Goal: Task Accomplishment & Management: Use online tool/utility

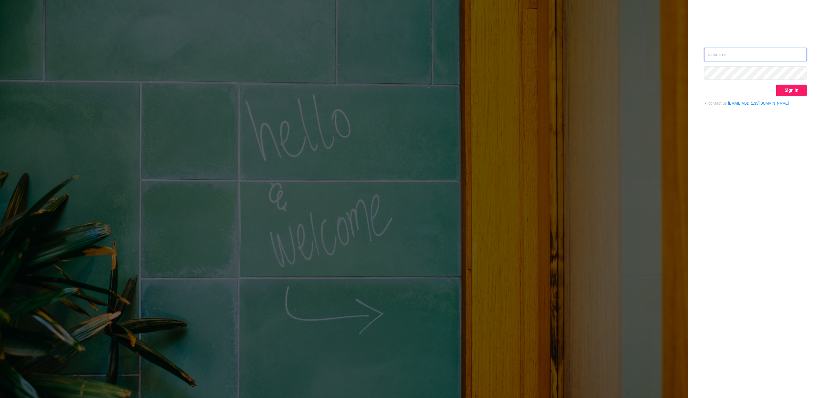
type input "[PERSON_NAME][EMAIL_ADDRESS][DOMAIN_NAME]"
click at [787, 90] on button "Sign in" at bounding box center [791, 91] width 31 height 12
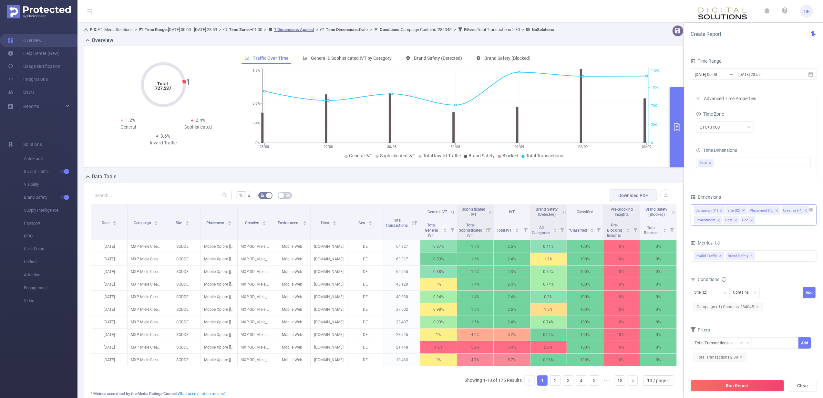
click at [721, 211] on icon "icon: close" at bounding box center [721, 210] width 3 height 3
click at [721, 209] on icon "icon: close" at bounding box center [721, 208] width 3 height 3
click at [739, 176] on div "Time Zone UTC+01:00 Time Dimensions Date" at bounding box center [753, 141] width 125 height 77
click at [752, 220] on icon "icon: close" at bounding box center [751, 218] width 3 height 3
drag, startPoint x: 715, startPoint y: 209, endPoint x: 752, endPoint y: 221, distance: 39.1
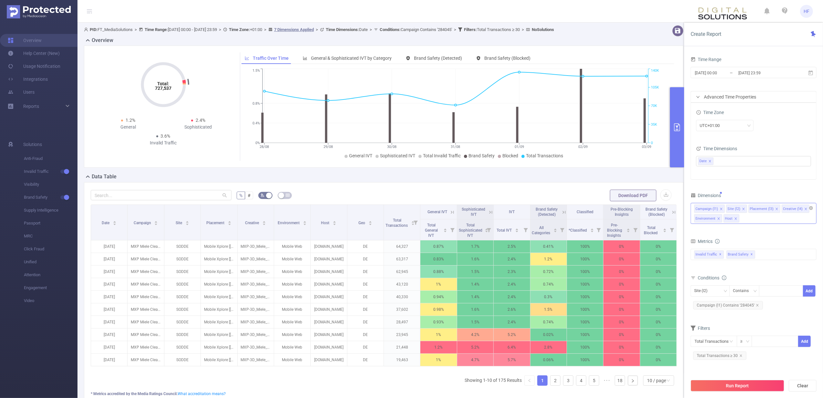
click at [752, 221] on div "Campaign (l1) Site (l2) Placement (l3) Creative (l4) Environment Host" at bounding box center [754, 213] width 126 height 21
click at [735, 220] on icon "icon: close" at bounding box center [735, 218] width 3 height 3
click at [719, 219] on icon "icon: close" at bounding box center [719, 218] width 2 height 2
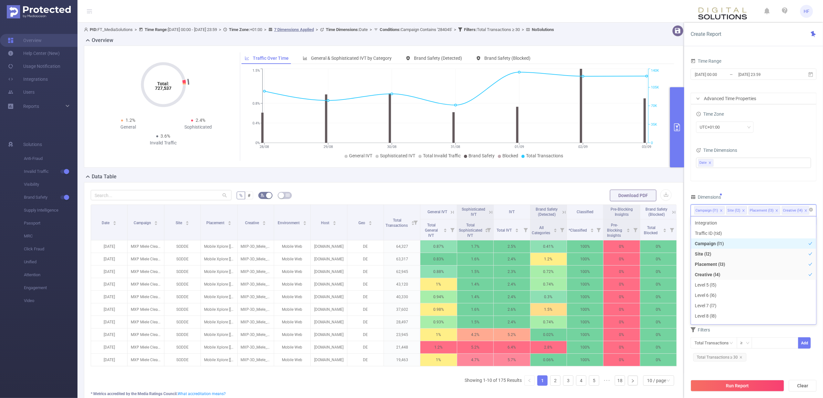
click at [722, 212] on icon "icon: close" at bounding box center [721, 210] width 3 height 3
click at [804, 210] on icon "icon: close" at bounding box center [805, 210] width 3 height 3
click at [775, 211] on icon "icon: close" at bounding box center [776, 210] width 3 height 3
click at [740, 211] on li "Site (l2)" at bounding box center [736, 210] width 21 height 8
click at [743, 211] on icon "icon: close" at bounding box center [743, 210] width 2 height 2
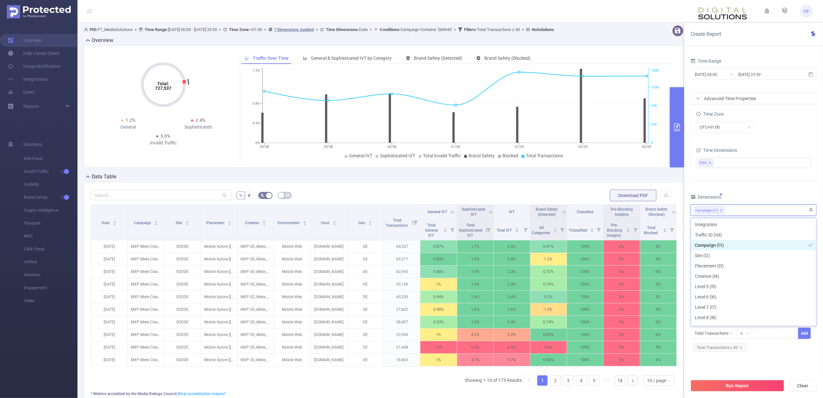
click at [721, 211] on icon "icon: close" at bounding box center [721, 210] width 2 height 2
click at [721, 212] on icon "icon: close" at bounding box center [721, 210] width 3 height 3
click at [721, 211] on icon "icon: close" at bounding box center [721, 210] width 2 height 2
click at [811, 210] on icon "icon: close-circle" at bounding box center [811, 210] width 4 height 4
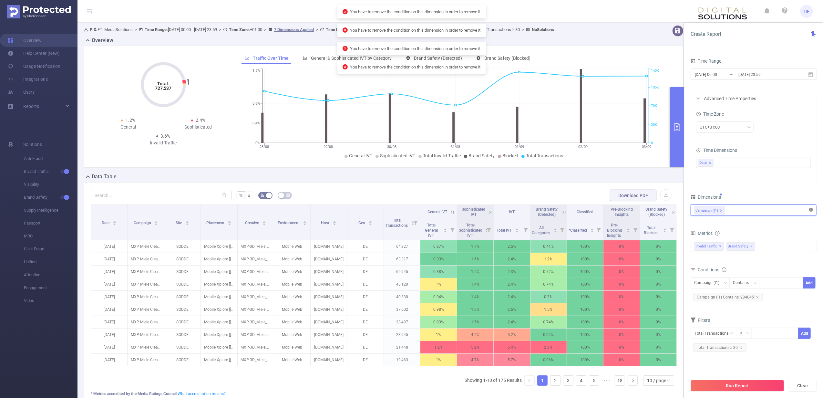
click at [811, 210] on icon "icon: close-circle" at bounding box center [811, 210] width 4 height 4
click at [785, 208] on div "Campaign (l1)" at bounding box center [753, 210] width 119 height 11
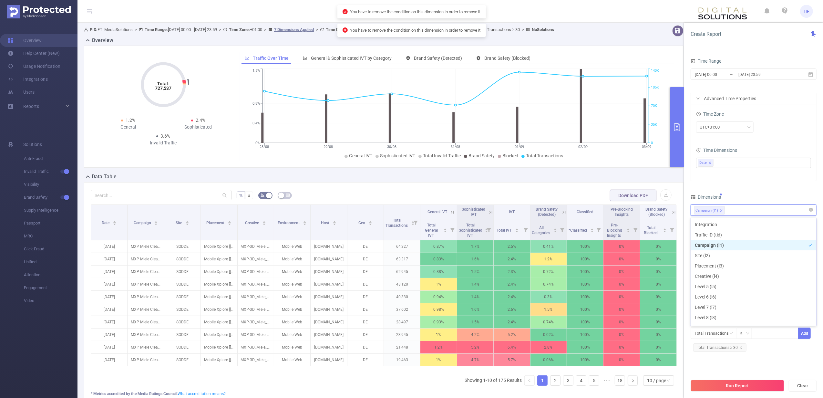
click at [723, 210] on icon "icon: close" at bounding box center [721, 210] width 3 height 3
click at [739, 187] on div "Time Range [DATE] 00:00 _ [DATE] 23:59 Advanced Time Properties Time Zone UTC+0…" at bounding box center [754, 208] width 126 height 302
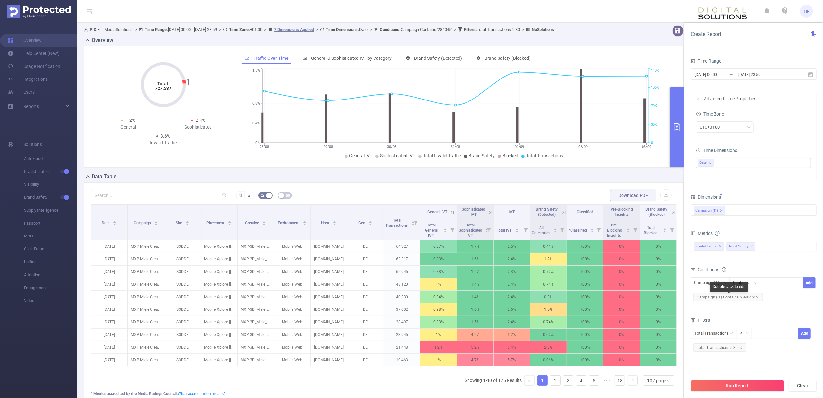
click at [758, 296] on span "Campaign (l1) Contains '284045'" at bounding box center [728, 297] width 70 height 8
click at [756, 297] on icon "icon: close" at bounding box center [757, 296] width 3 height 3
click at [722, 212] on icon "icon: close" at bounding box center [721, 210] width 3 height 3
click at [726, 212] on div at bounding box center [753, 210] width 119 height 11
type input "h"
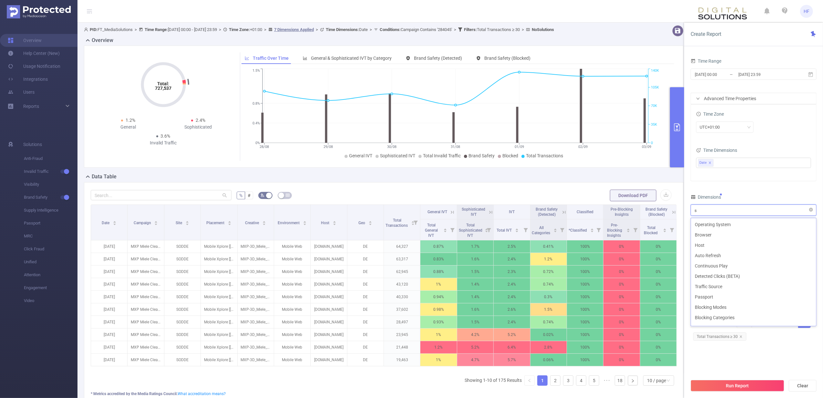
type input "s"
click at [719, 209] on div at bounding box center [753, 210] width 119 height 11
click at [708, 253] on li "Site (l2)" at bounding box center [753, 255] width 125 height 10
click at [712, 282] on li "Host" at bounding box center [753, 283] width 125 height 10
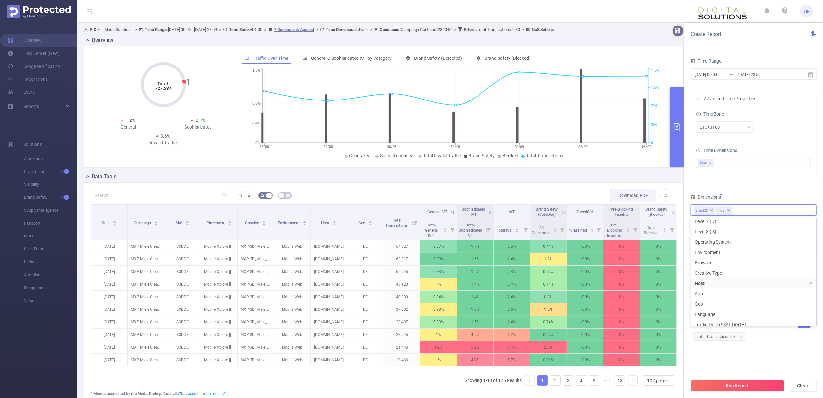
click at [761, 188] on div "Time Range [DATE] 00:00 _ [DATE] 23:59 Advanced Time Properties Time Zone UTC+0…" at bounding box center [754, 202] width 126 height 291
click at [729, 389] on button "Run Report" at bounding box center [738, 386] width 94 height 12
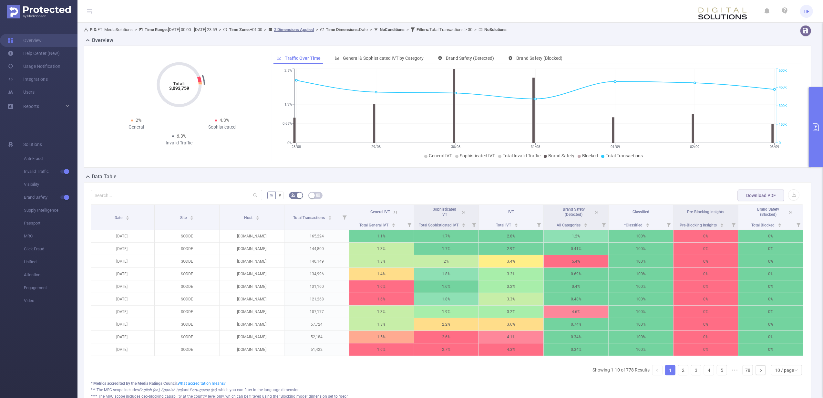
click at [816, 133] on button "primary" at bounding box center [816, 127] width 14 height 80
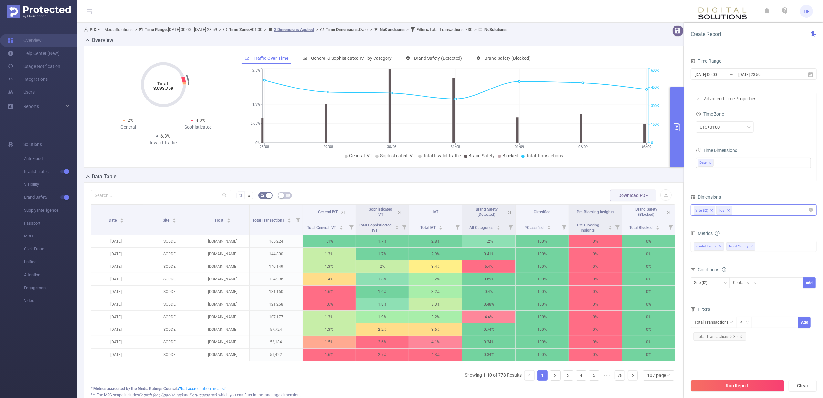
click at [756, 211] on div "Site (l2) Host" at bounding box center [753, 210] width 119 height 11
type input "ca"
click at [751, 213] on div "Site (l2) Host ca" at bounding box center [753, 210] width 119 height 11
click at [730, 195] on li "Campaign (l1)" at bounding box center [753, 190] width 125 height 10
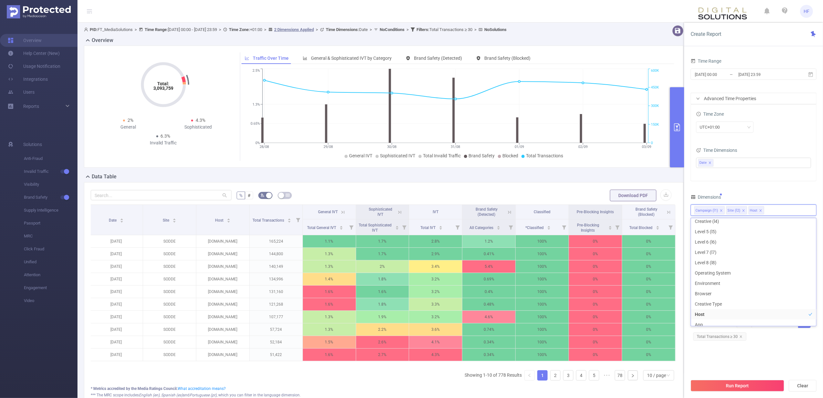
scroll to position [7, 0]
click at [744, 386] on button "Run Report" at bounding box center [738, 386] width 94 height 12
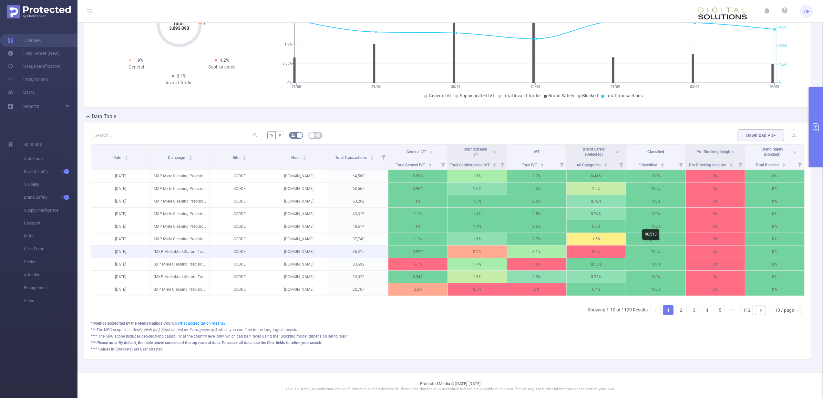
scroll to position [76, 0]
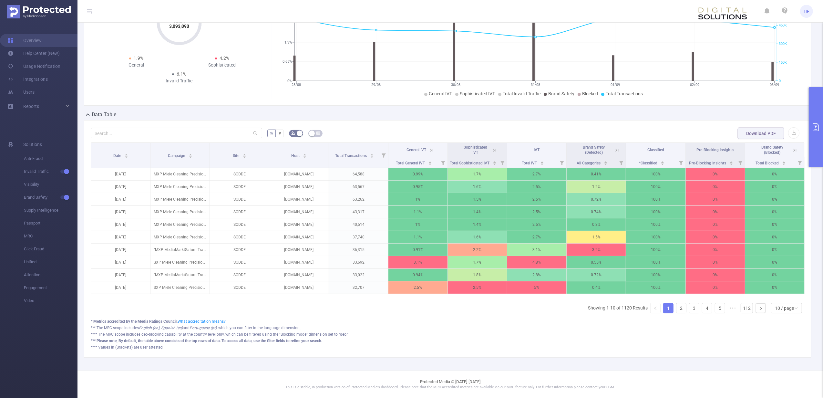
click at [434, 143] on th "General IVT" at bounding box center [417, 150] width 59 height 15
click at [433, 143] on th "General IVT" at bounding box center [417, 150] width 59 height 15
click at [431, 147] on icon at bounding box center [431, 150] width 8 height 6
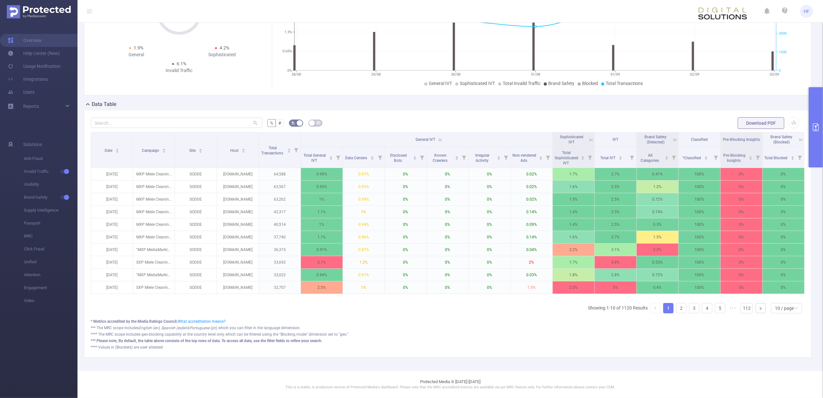
click at [440, 137] on icon at bounding box center [441, 140] width 6 height 6
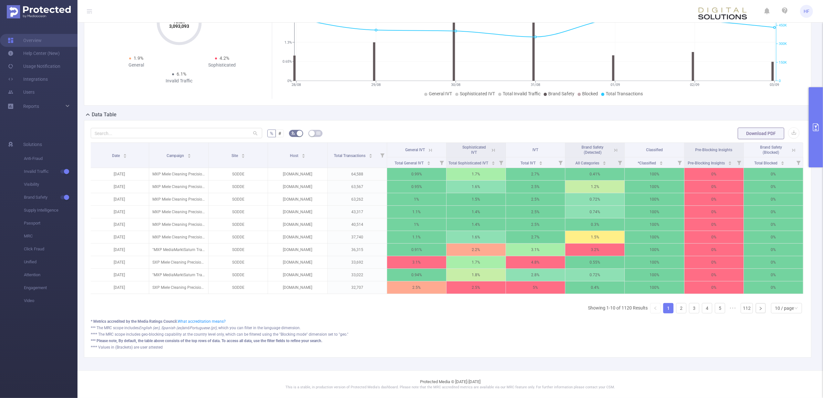
scroll to position [0, 0]
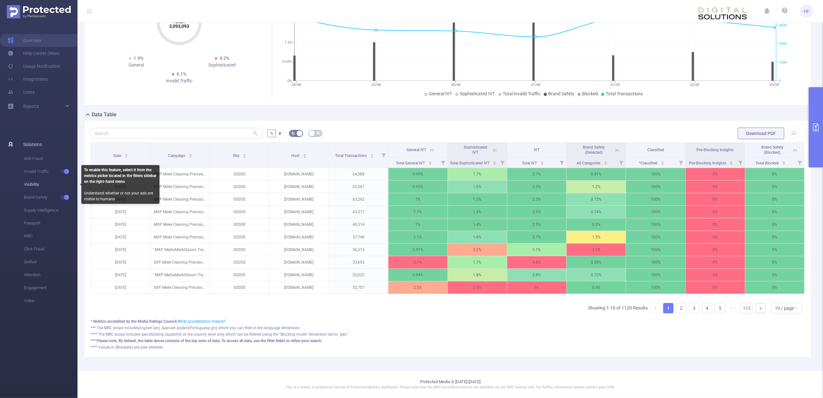
click at [63, 185] on span "Visibility" at bounding box center [51, 184] width 54 height 13
click at [818, 143] on button "primary" at bounding box center [816, 127] width 14 height 80
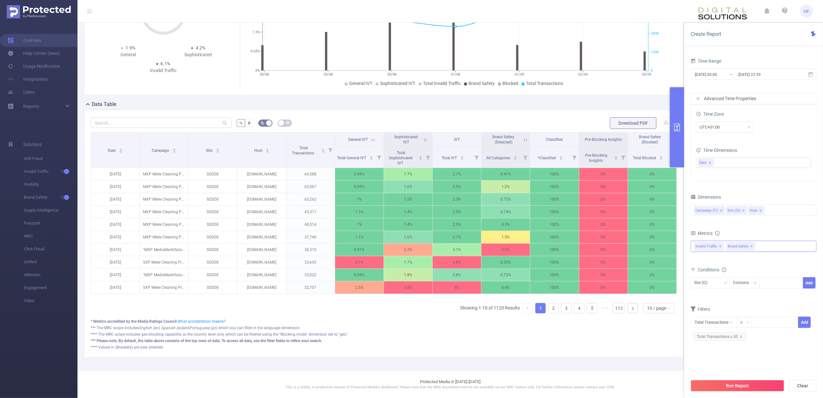
click at [792, 251] on div "Invalid Traffic ✕ Brand Safety ✕" at bounding box center [754, 246] width 126 height 11
click at [702, 273] on span at bounding box center [701, 271] width 5 height 5
click at [701, 261] on span at bounding box center [701, 260] width 5 height 5
click at [726, 387] on button "Run Report" at bounding box center [738, 386] width 94 height 12
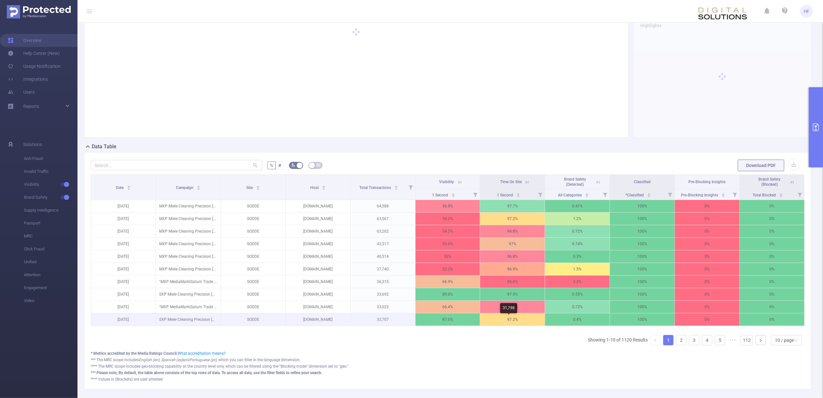
scroll to position [70, 0]
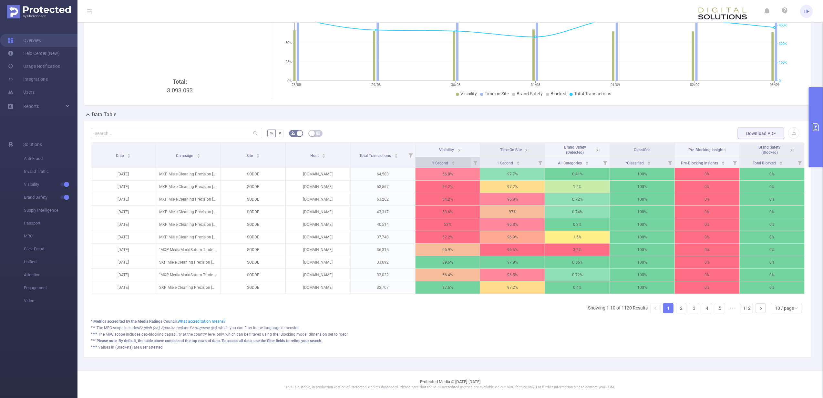
click at [451, 162] on icon "icon: caret-down" at bounding box center [453, 164] width 4 height 4
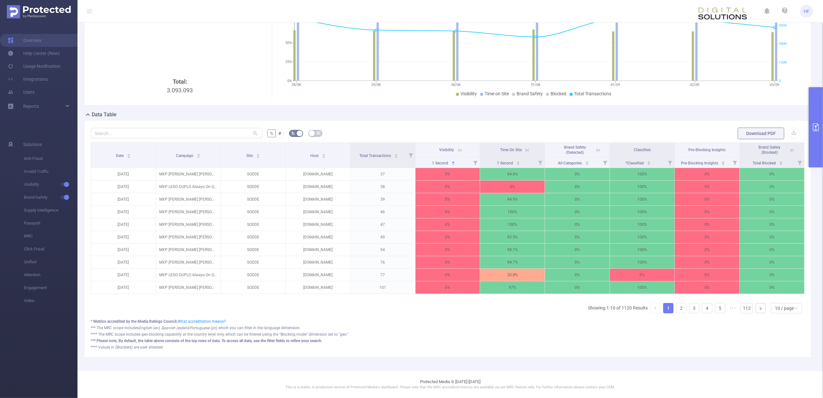
click at [814, 148] on button "primary" at bounding box center [816, 127] width 14 height 80
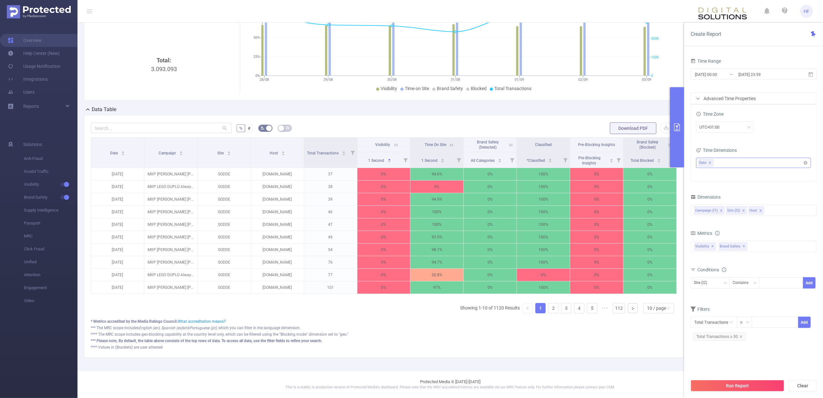
click at [710, 163] on icon "icon: close" at bounding box center [710, 162] width 3 height 3
click at [731, 389] on button "Run Report" at bounding box center [738, 386] width 94 height 12
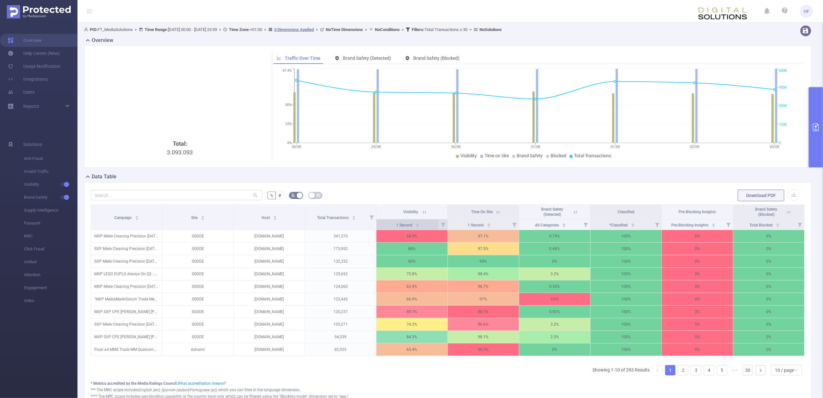
click at [416, 225] on icon "icon: caret-up" at bounding box center [418, 224] width 4 height 4
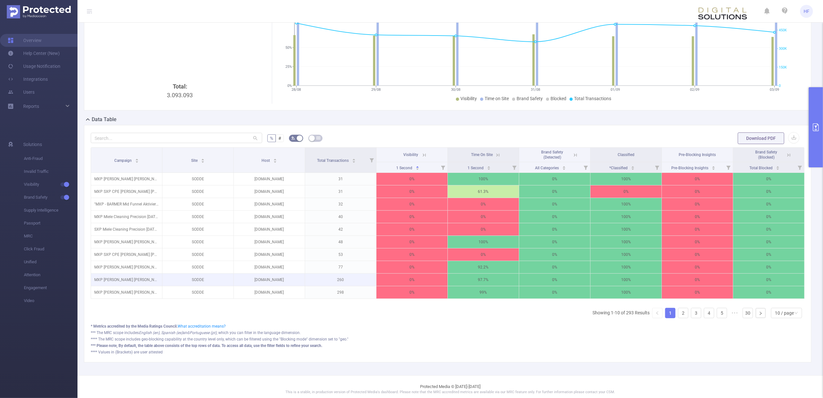
scroll to position [70, 0]
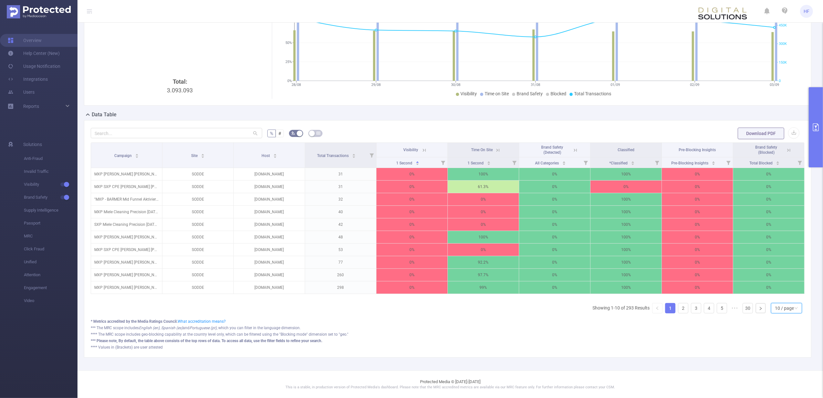
click at [778, 308] on div "10 / page" at bounding box center [784, 308] width 19 height 10
click at [776, 299] on li "50 / page" at bounding box center [779, 304] width 31 height 10
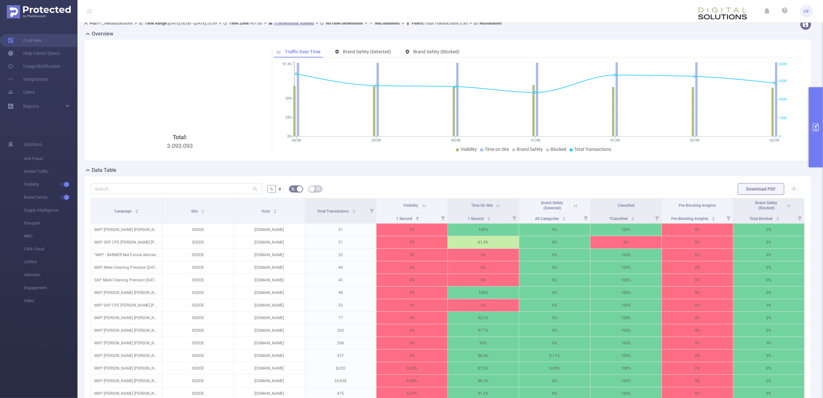
scroll to position [0, 0]
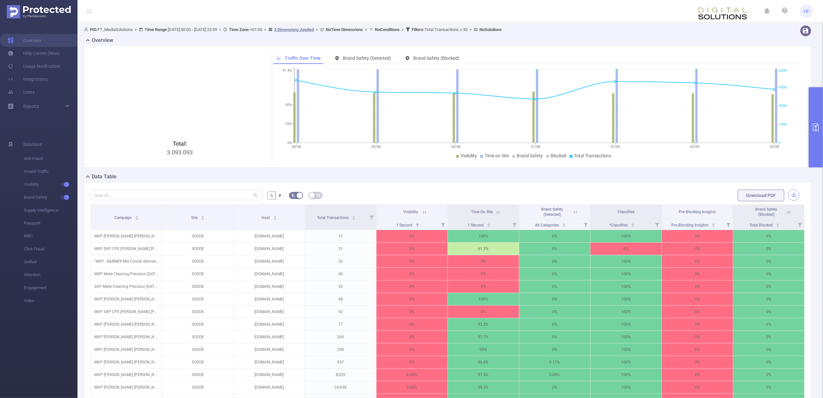
click at [788, 196] on button "button" at bounding box center [793, 194] width 11 height 11
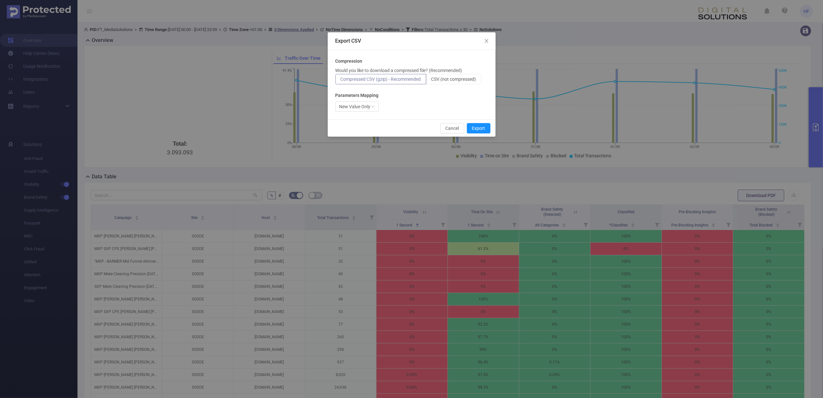
click at [462, 181] on div "Export CSV Compression Would you like to download a compressed file? (Recommend…" at bounding box center [411, 199] width 823 height 398
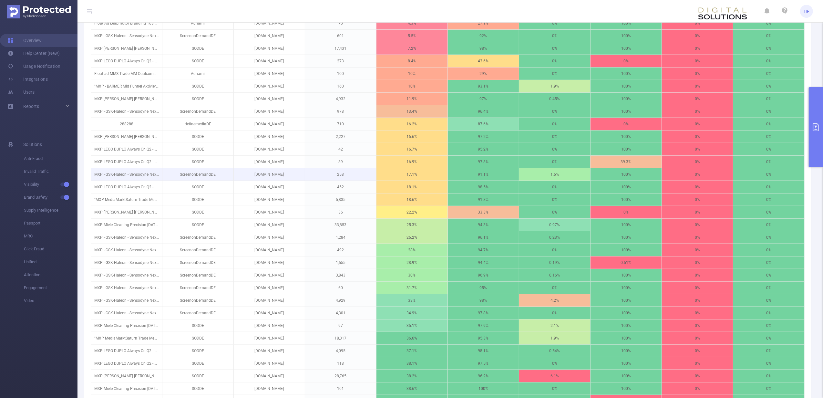
scroll to position [579, 0]
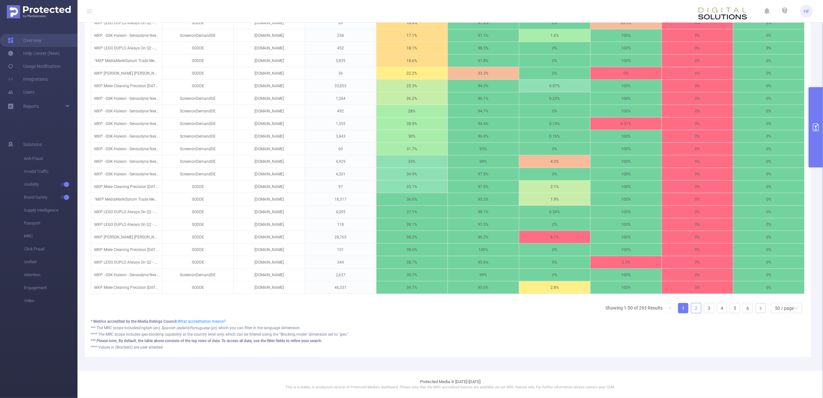
click at [691, 306] on link "2" at bounding box center [696, 308] width 10 height 10
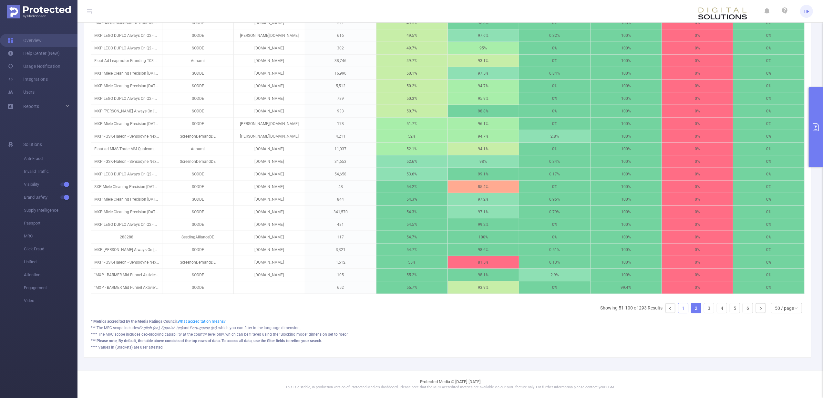
click at [678, 309] on link "1" at bounding box center [683, 308] width 10 height 10
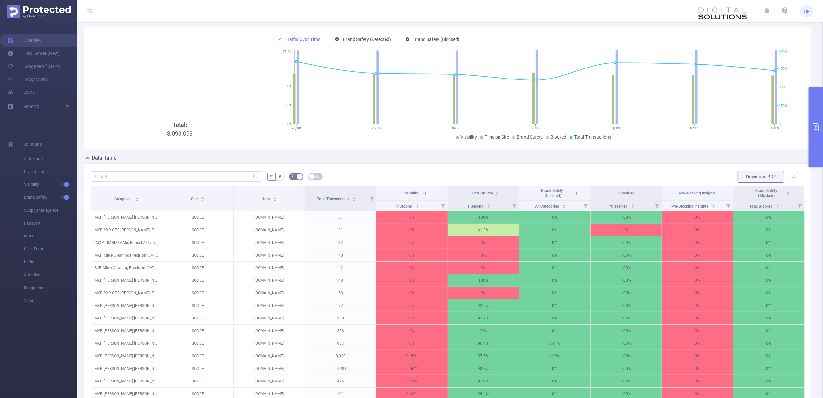
scroll to position [0, 0]
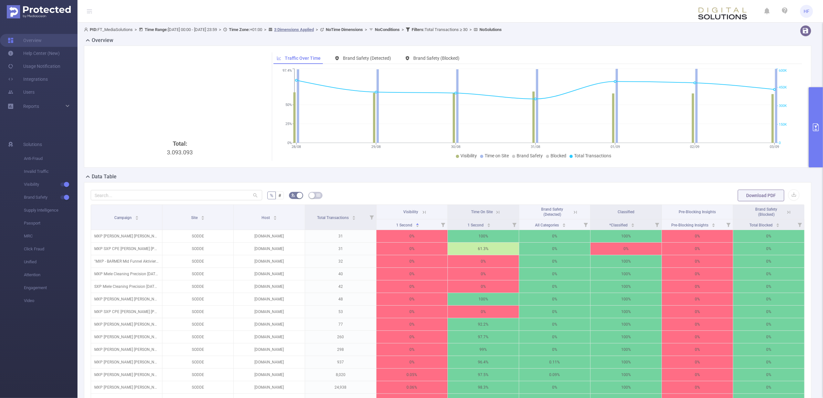
click at [820, 136] on button "primary" at bounding box center [816, 127] width 14 height 80
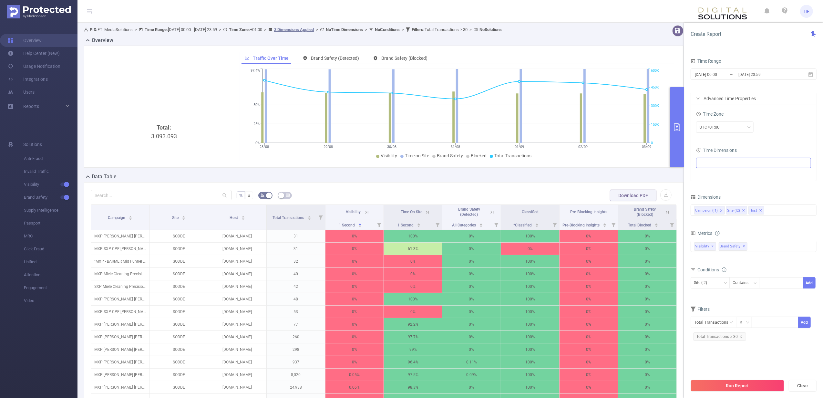
click at [721, 210] on icon "icon: close" at bounding box center [721, 210] width 3 height 3
click at [743, 388] on button "Run Report" at bounding box center [738, 386] width 94 height 12
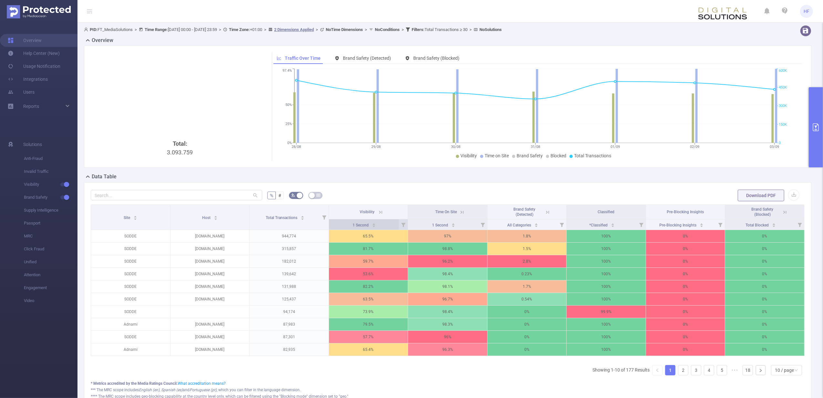
click at [372, 226] on icon "icon: caret-down" at bounding box center [374, 226] width 4 height 4
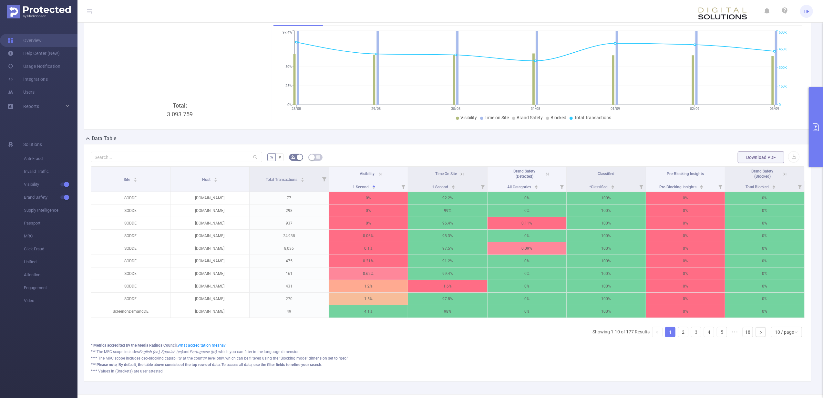
scroll to position [70, 0]
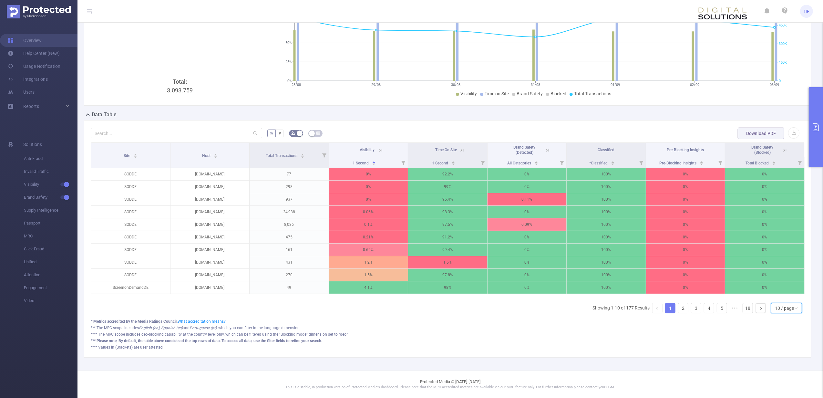
click at [782, 309] on div "10 / page" at bounding box center [784, 308] width 19 height 10
click at [779, 299] on li "50 / page" at bounding box center [779, 304] width 31 height 10
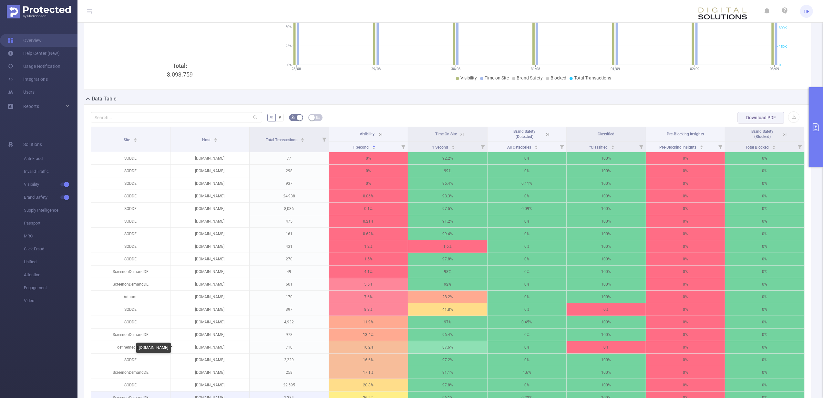
scroll to position [0, 0]
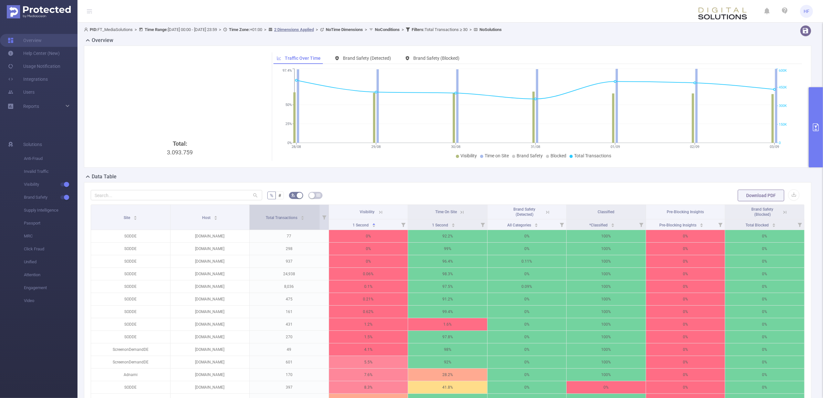
click at [302, 220] on icon "icon: caret-down" at bounding box center [303, 219] width 4 height 4
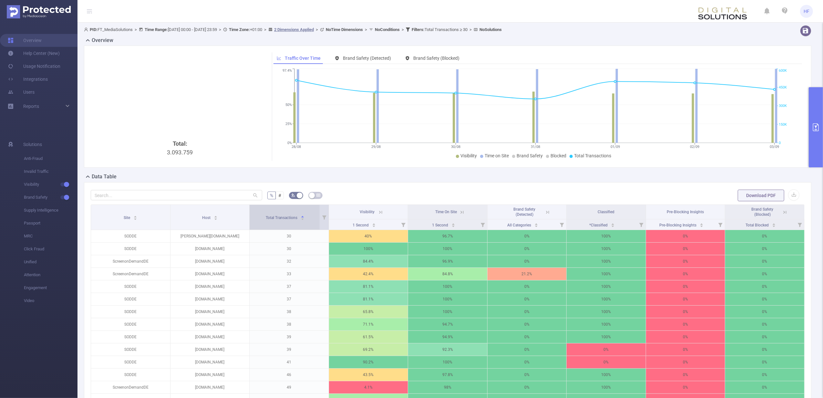
click at [299, 220] on div "Total Transactions" at bounding box center [285, 217] width 39 height 6
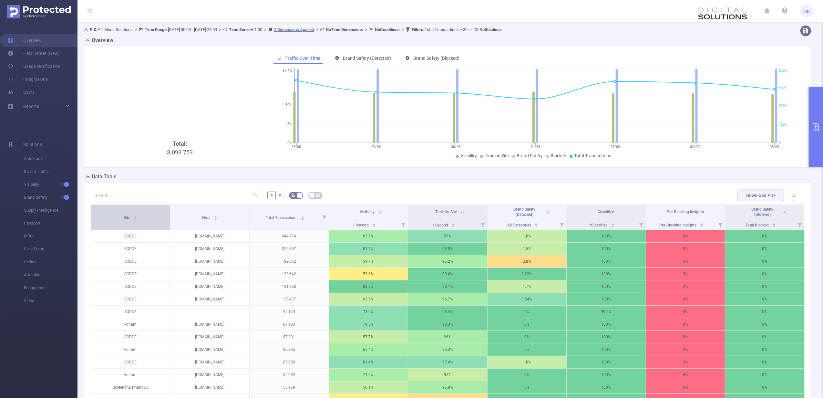
click at [134, 220] on div "Site" at bounding box center [131, 217] width 14 height 6
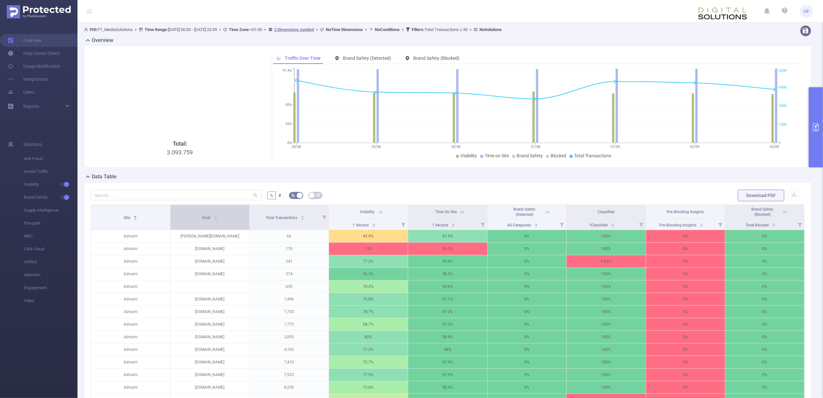
click at [218, 220] on div "Host" at bounding box center [210, 217] width 16 height 6
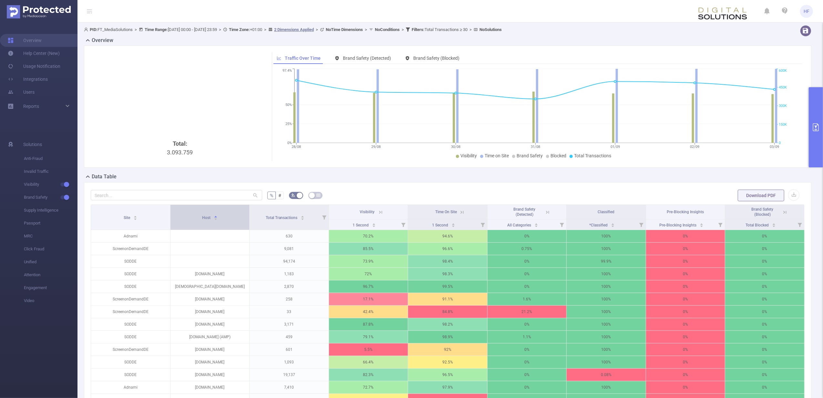
click at [216, 220] on icon "icon: caret-down" at bounding box center [216, 219] width 4 height 4
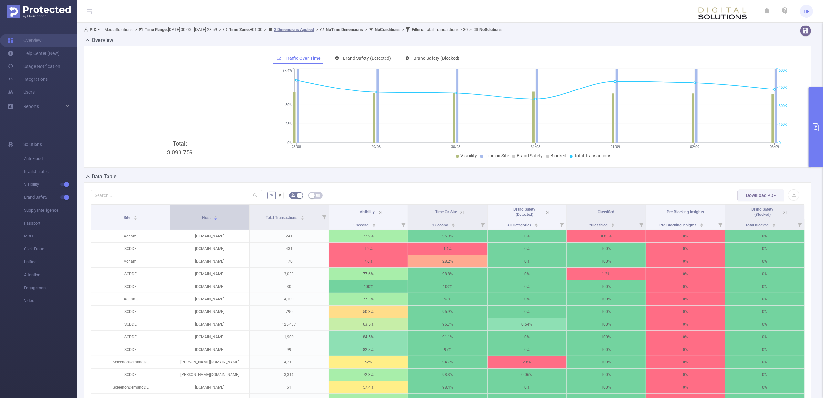
click at [215, 220] on icon "icon: caret-down" at bounding box center [215, 219] width 3 height 2
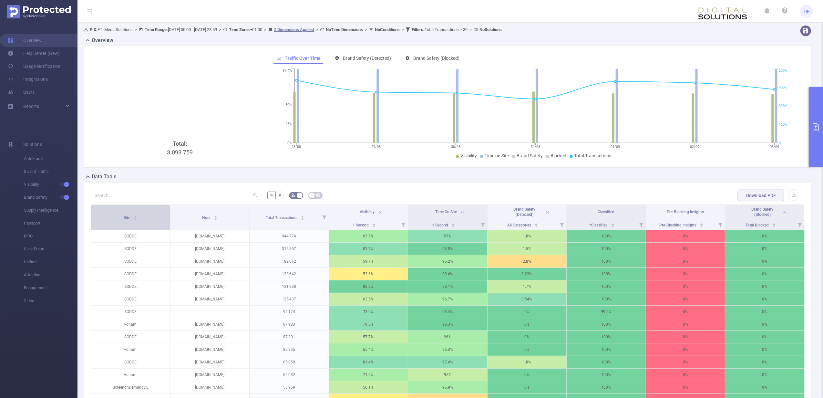
click at [136, 218] on icon "icon: caret-down" at bounding box center [136, 219] width 4 height 4
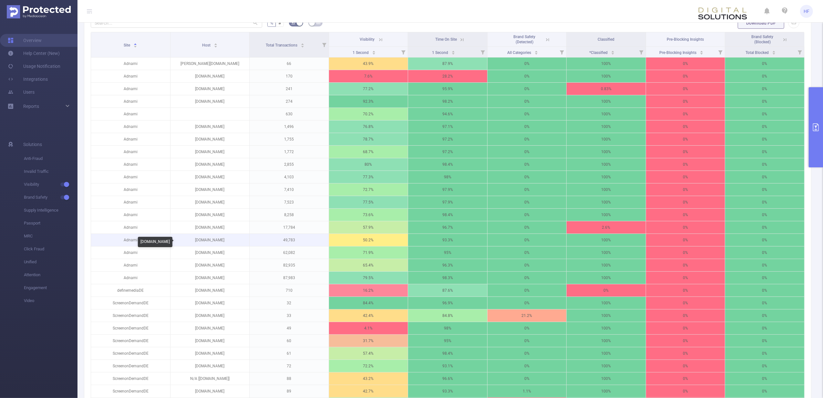
scroll to position [129, 0]
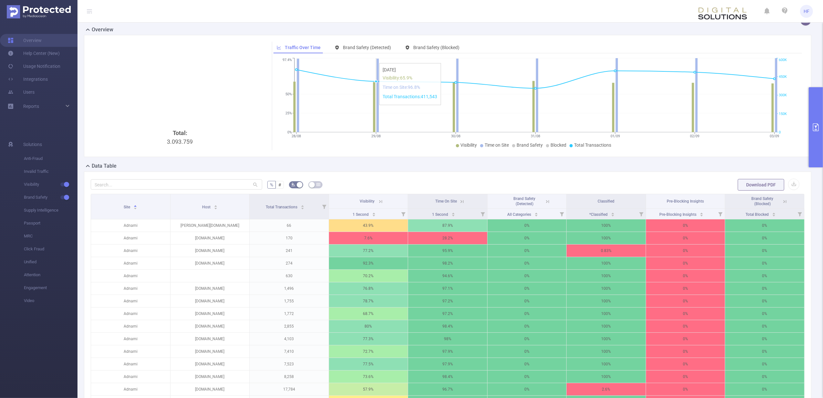
scroll to position [0, 0]
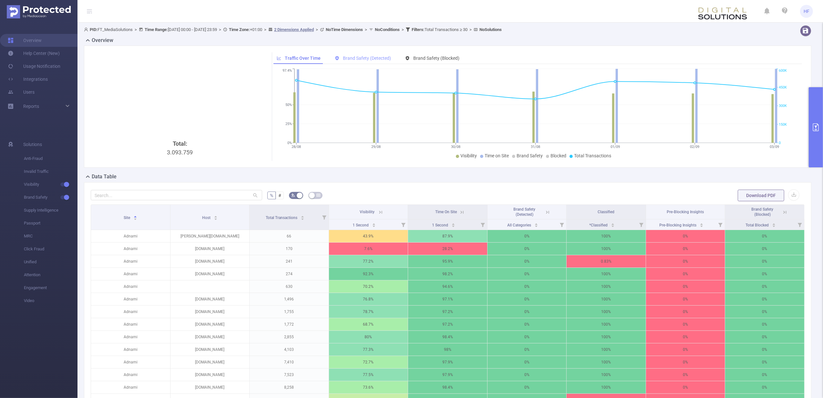
click at [365, 60] on span "Brand Safety (Detected)" at bounding box center [367, 58] width 48 height 5
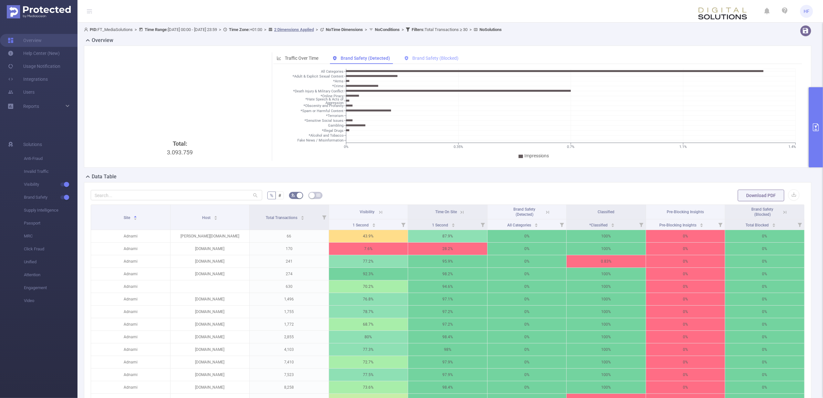
click at [404, 56] on span "Brand Safety (Blocked)" at bounding box center [431, 58] width 54 height 5
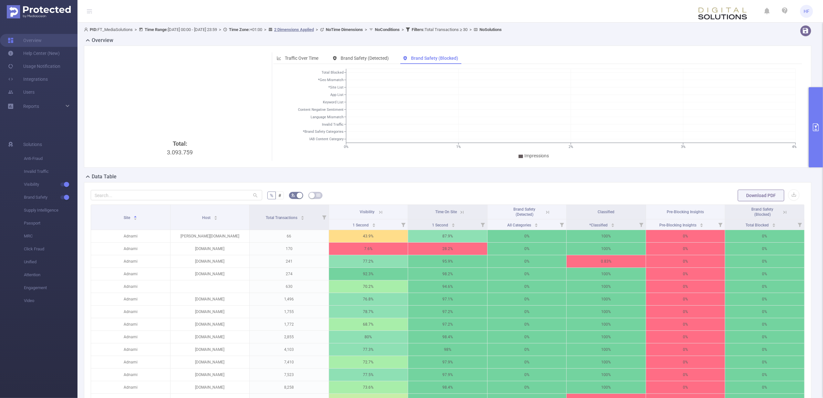
click at [271, 49] on div "Total: 3.093.759 Traffic Over Time Brand Safety (Detected) Brand Safety (Blocke…" at bounding box center [448, 107] width 728 height 122
click at [282, 54] on div "Traffic Over Time" at bounding box center [298, 58] width 48 height 12
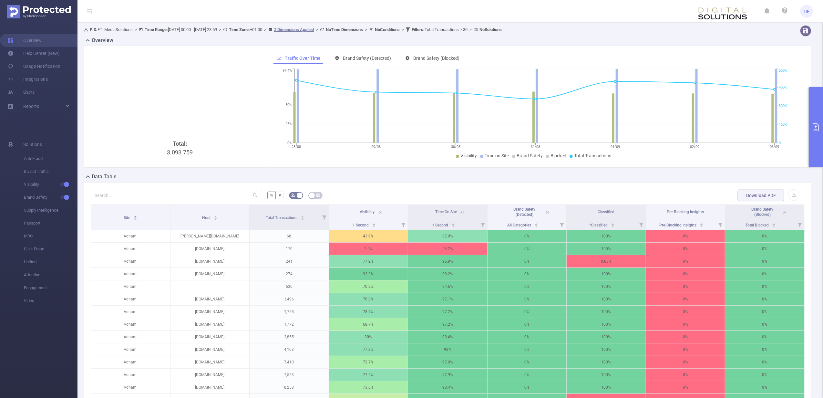
click at [817, 154] on button "primary" at bounding box center [816, 127] width 14 height 80
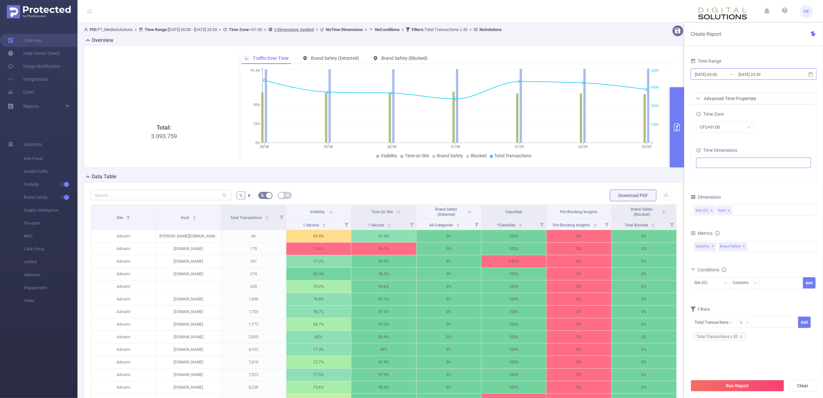
click at [736, 73] on input "[DATE] 00:00" at bounding box center [720, 74] width 52 height 9
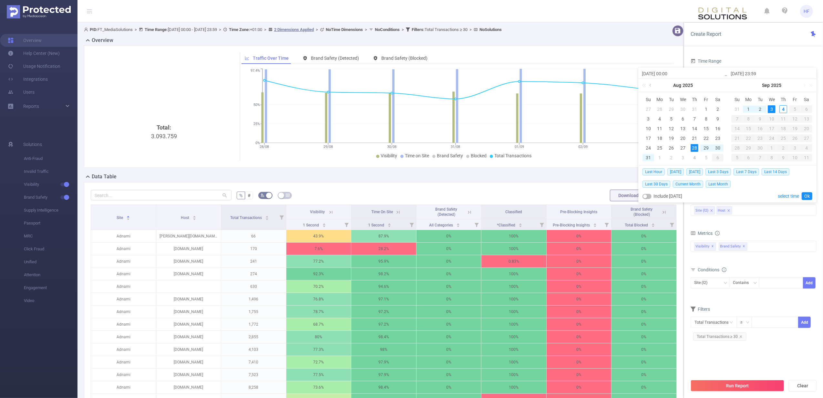
click at [652, 85] on link at bounding box center [651, 85] width 6 height 13
click at [652, 87] on link at bounding box center [651, 85] width 6 height 13
click at [697, 109] on div "1" at bounding box center [695, 109] width 8 height 8
click at [807, 194] on link "Ok" at bounding box center [807, 196] width 11 height 8
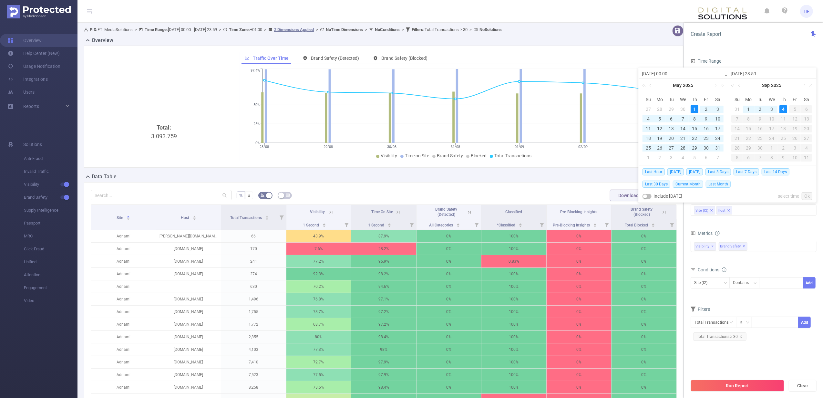
click at [786, 110] on div "4" at bounding box center [784, 109] width 8 height 8
type input "[DATE] 00:00"
type input "[DATE] 23:59"
type input "[DATE] 00:00"
type input "[DATE] 23:59"
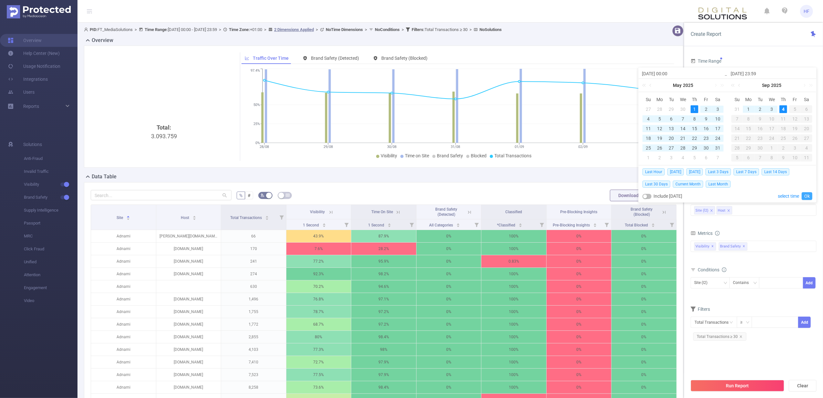
click at [808, 197] on link "Ok" at bounding box center [807, 196] width 11 height 8
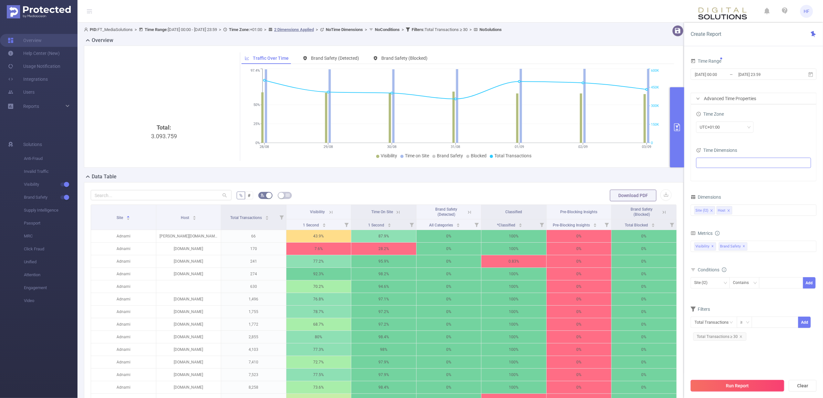
click at [739, 389] on button "Run Report" at bounding box center [738, 386] width 94 height 12
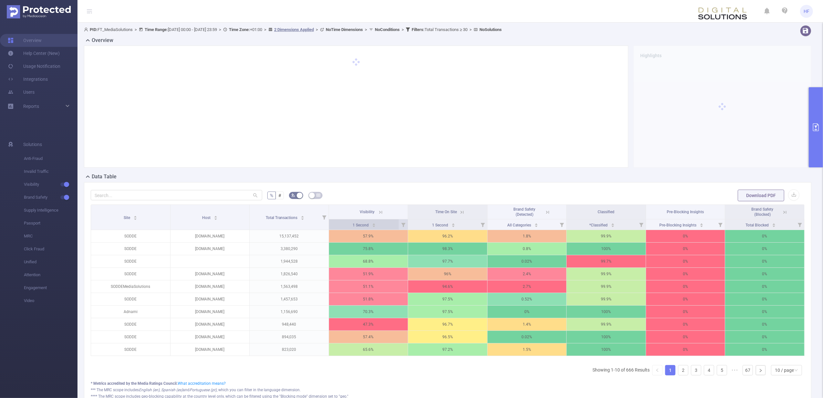
click at [369, 227] on div "1 Second" at bounding box center [364, 224] width 23 height 6
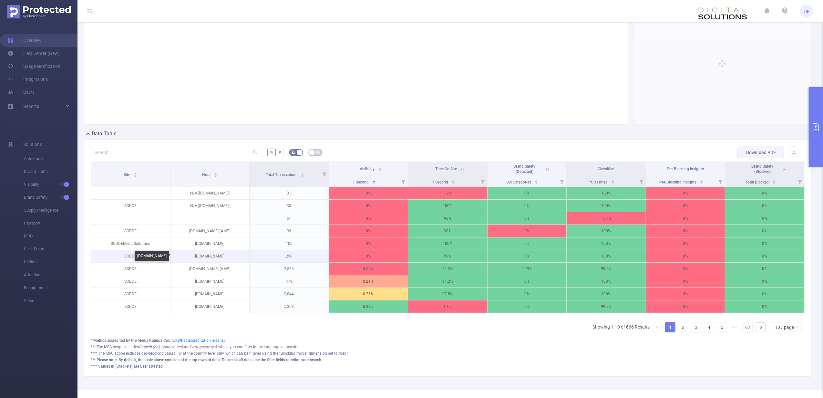
scroll to position [70, 0]
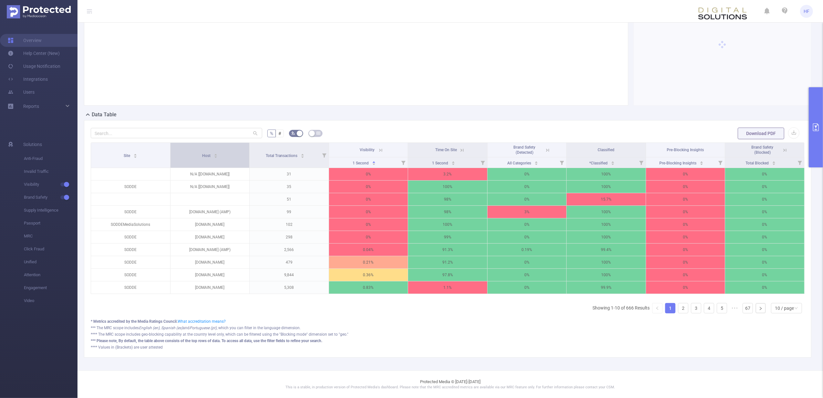
click at [218, 152] on div "Host" at bounding box center [210, 155] width 16 height 6
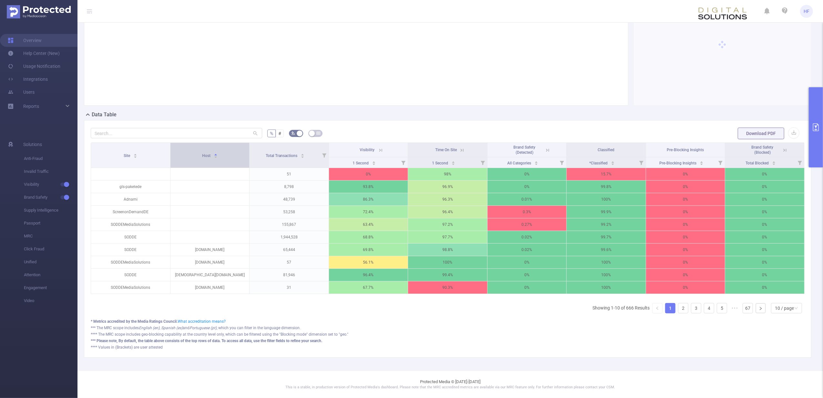
click at [215, 155] on icon "icon: caret-down" at bounding box center [216, 157] width 4 height 4
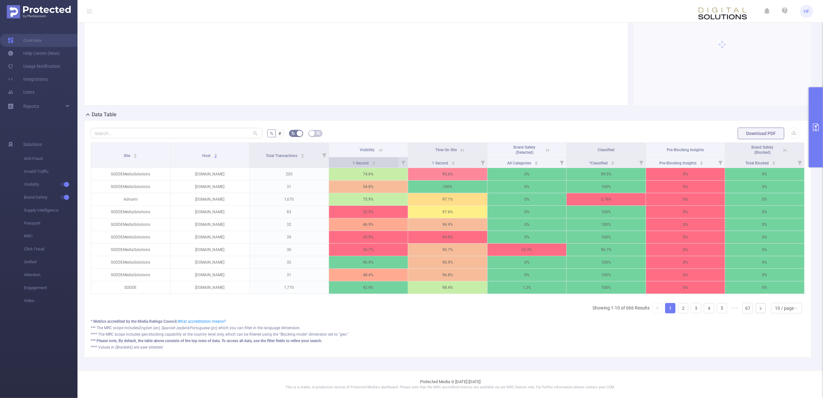
click at [369, 159] on div "1 Second" at bounding box center [364, 162] width 23 height 6
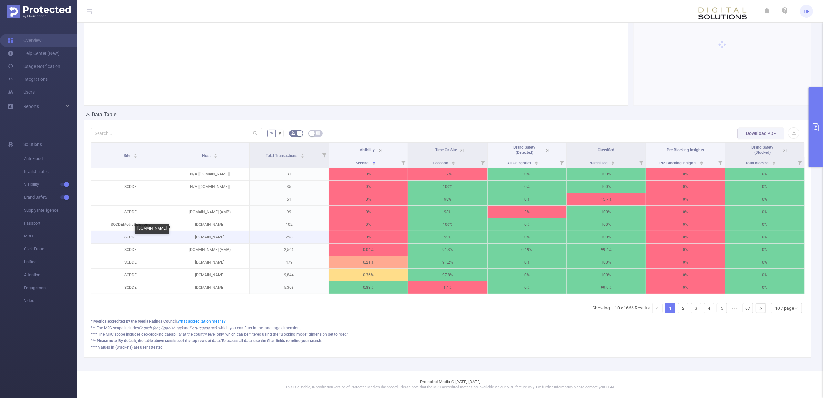
drag, startPoint x: 225, startPoint y: 231, endPoint x: 190, endPoint y: 234, distance: 35.4
click at [190, 234] on p "[DOMAIN_NAME]" at bounding box center [210, 237] width 79 height 12
copy p "[DOMAIN_NAME]"
click at [775, 309] on div "10 / page" at bounding box center [784, 308] width 19 height 10
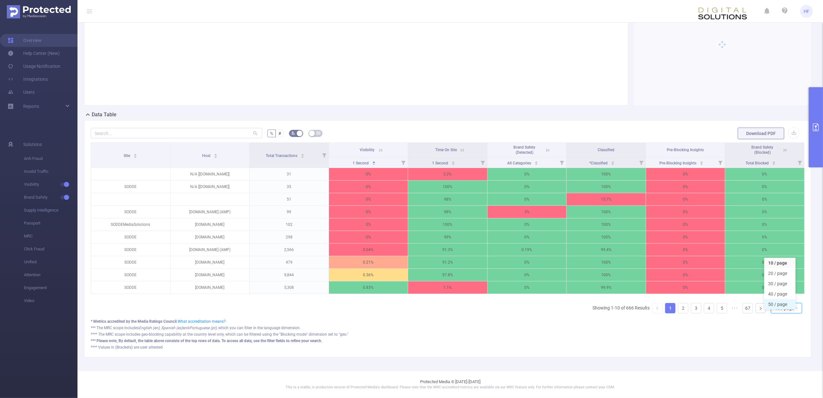
click at [776, 299] on li "50 / page" at bounding box center [779, 304] width 31 height 10
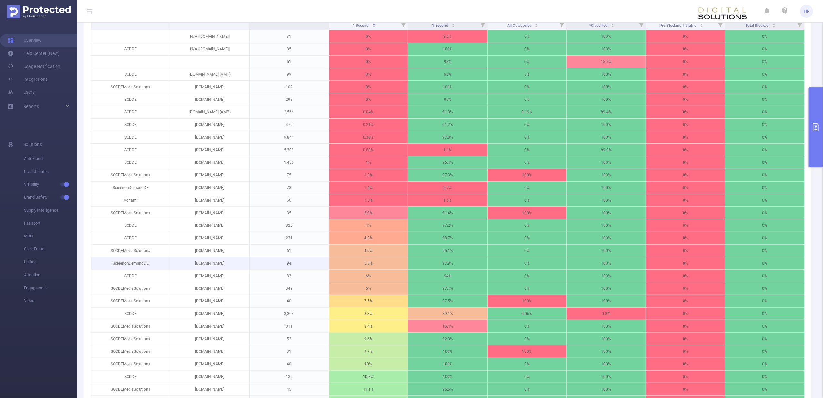
scroll to position [114, 0]
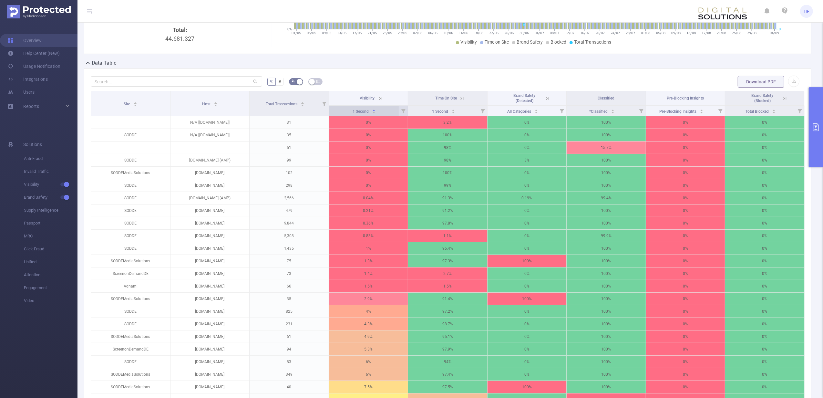
click at [373, 113] on icon "icon: caret-down" at bounding box center [374, 113] width 3 height 2
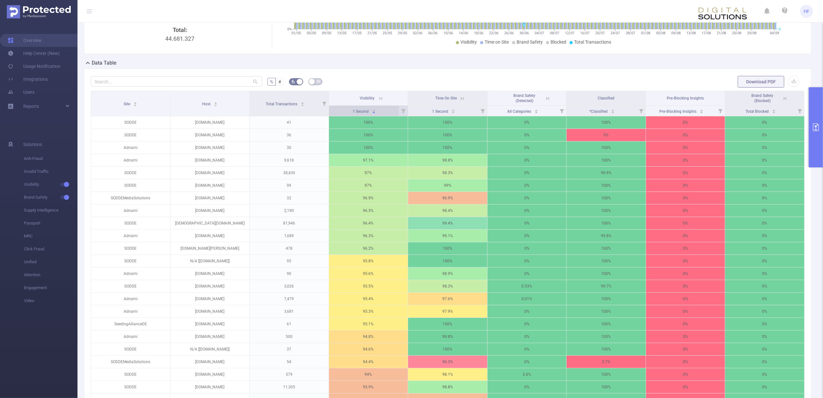
click at [372, 112] on icon "icon: caret-down" at bounding box center [374, 113] width 4 height 4
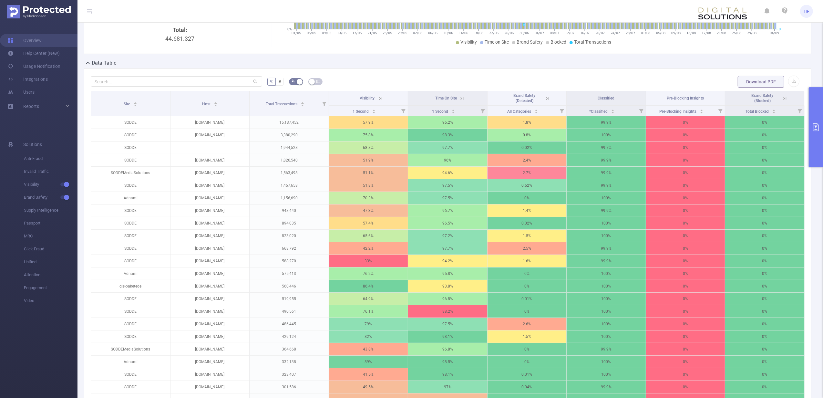
click at [378, 98] on icon at bounding box center [381, 99] width 6 height 6
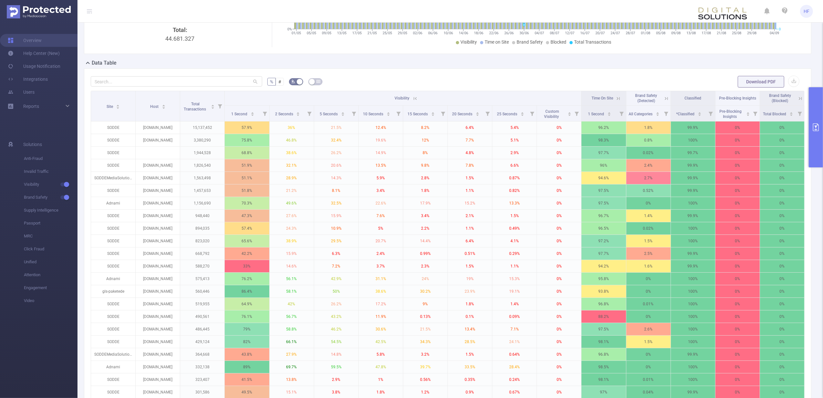
click at [412, 99] on icon at bounding box center [415, 99] width 6 height 6
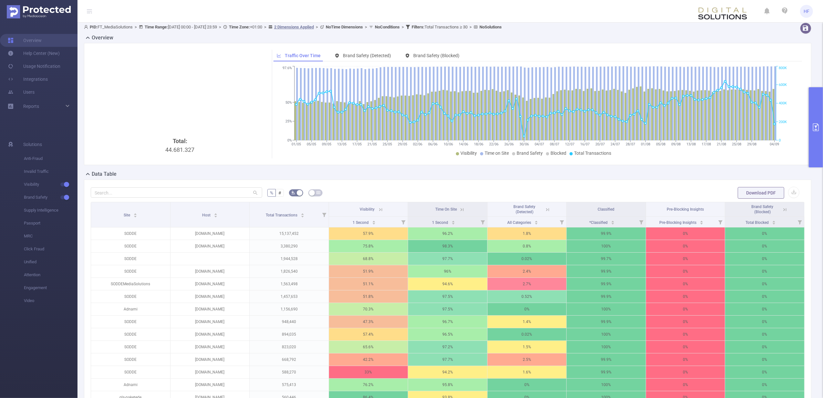
scroll to position [0, 0]
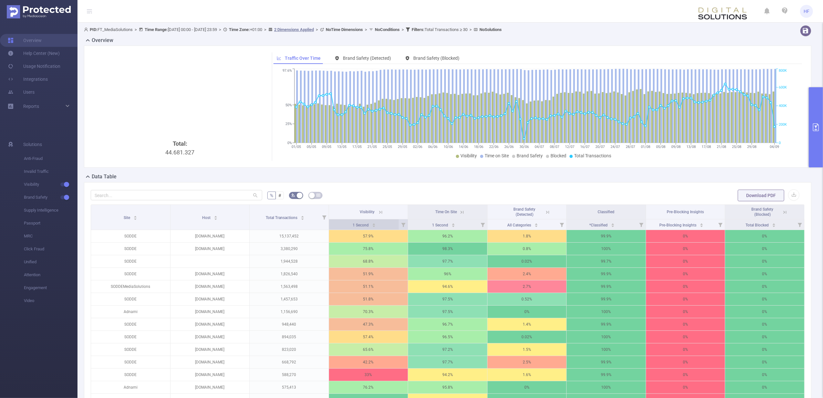
click at [374, 223] on div "1 Second" at bounding box center [364, 224] width 23 height 6
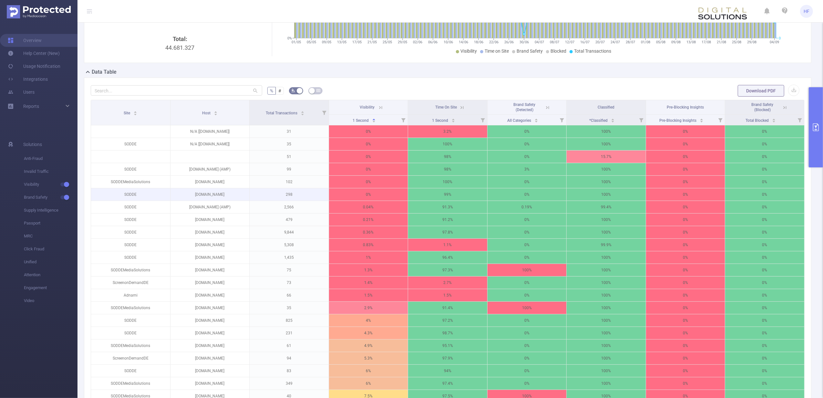
scroll to position [86, 0]
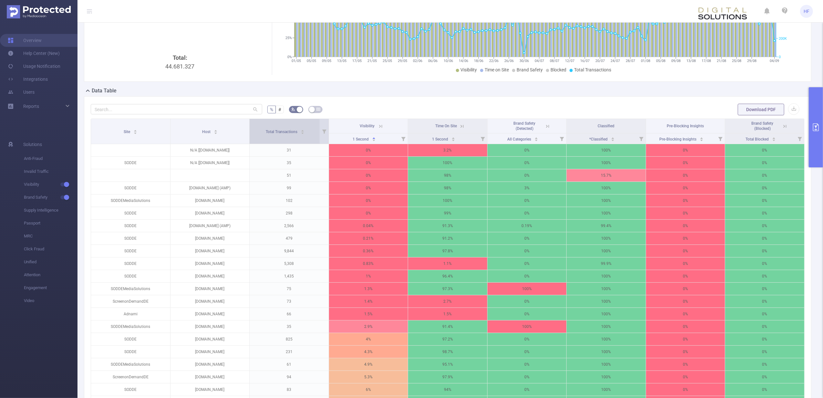
click at [301, 135] on icon "icon: caret-down" at bounding box center [303, 133] width 4 height 4
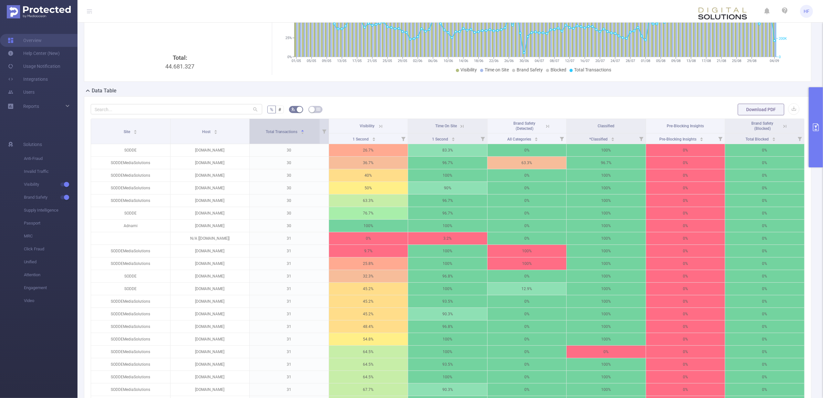
click at [301, 134] on icon "icon: caret-down" at bounding box center [302, 133] width 3 height 2
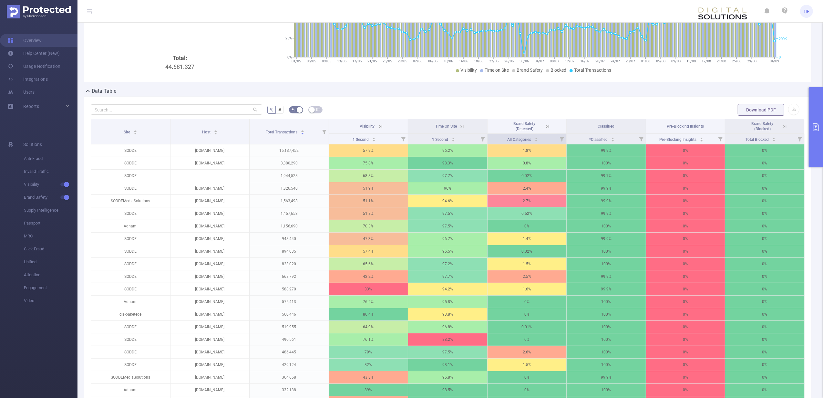
scroll to position [0, 0]
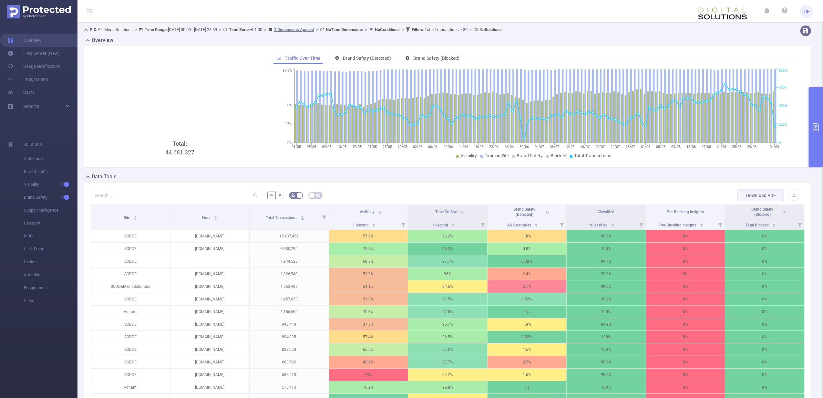
click at [380, 212] on icon at bounding box center [381, 212] width 6 height 6
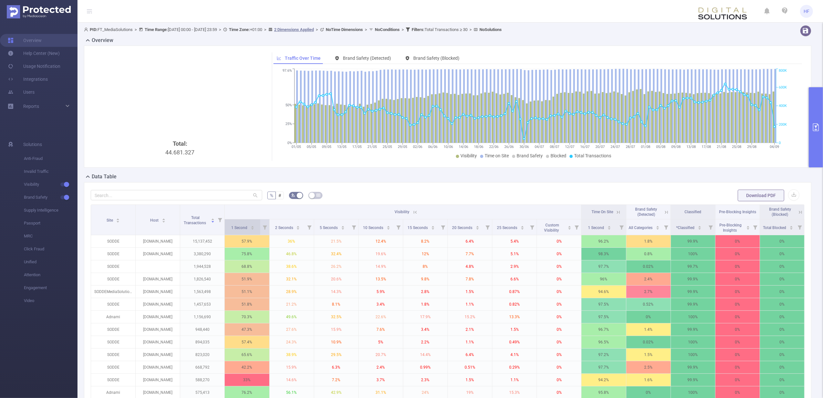
click at [255, 229] on div "1 Second" at bounding box center [243, 227] width 23 height 6
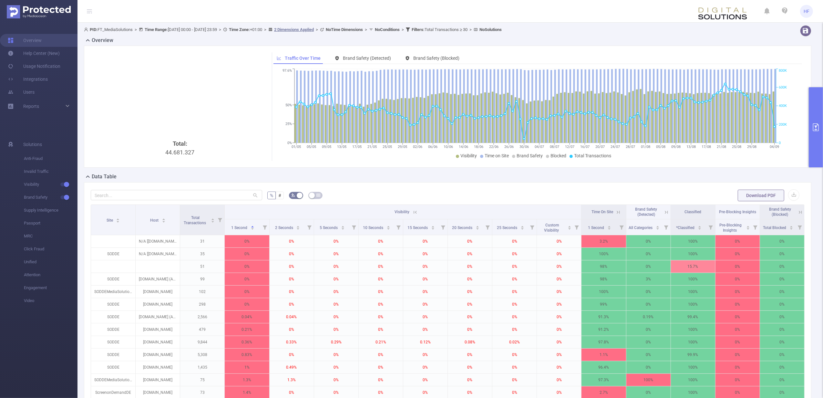
click at [422, 212] on th "Visibility" at bounding box center [403, 212] width 357 height 15
click at [415, 214] on icon at bounding box center [415, 212] width 6 height 6
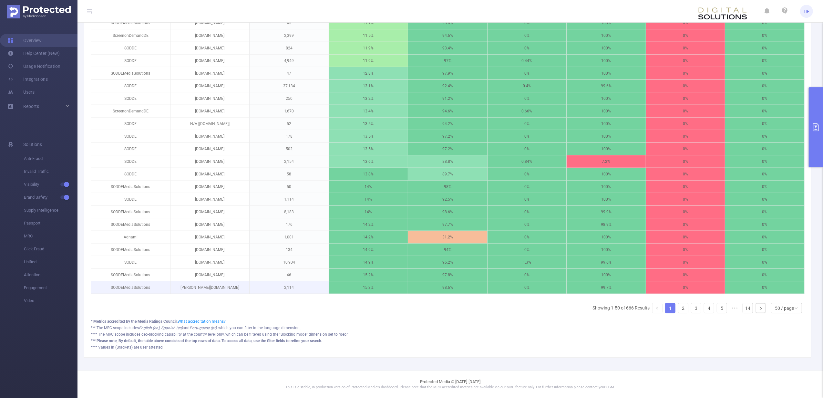
scroll to position [579, 0]
drag, startPoint x: 677, startPoint y: 310, endPoint x: 671, endPoint y: 292, distance: 19.0
click at [678, 310] on link "2" at bounding box center [683, 308] width 10 height 10
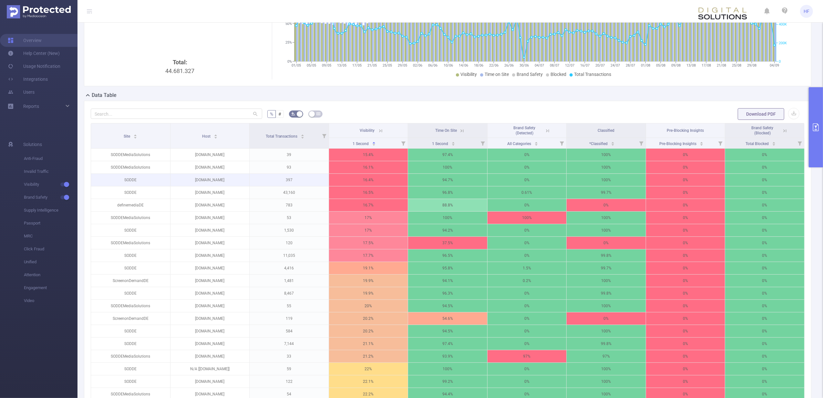
scroll to position [86, 0]
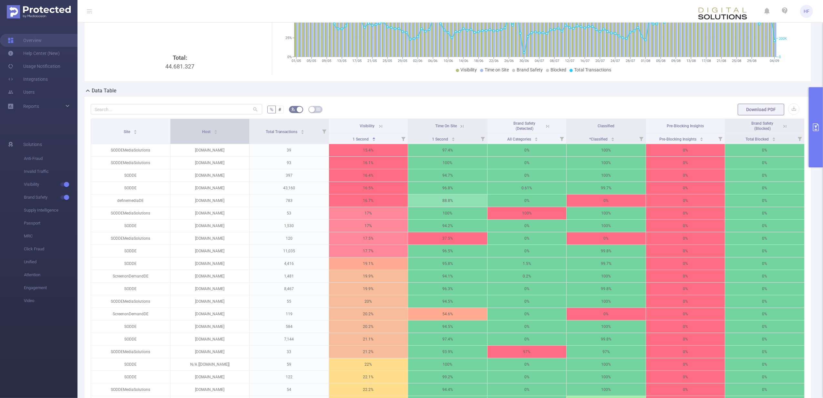
click at [216, 133] on div "Host" at bounding box center [210, 131] width 16 height 6
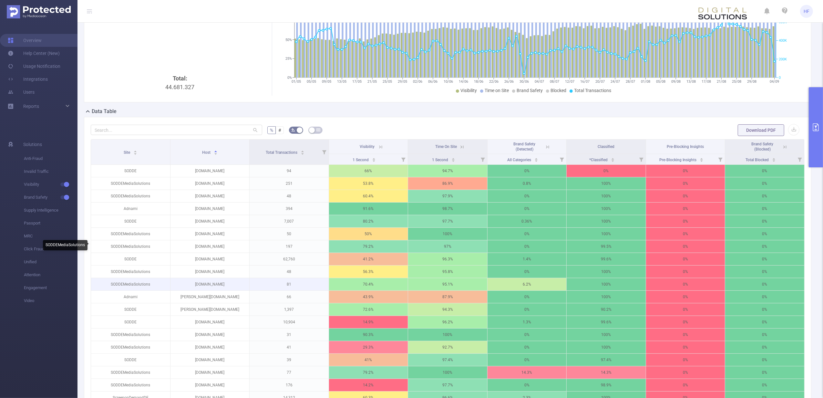
scroll to position [0, 0]
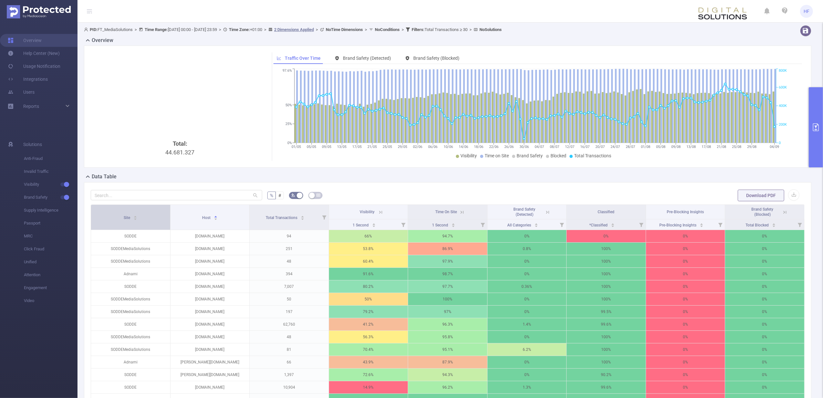
click at [134, 218] on icon "icon: caret-down" at bounding box center [136, 219] width 4 height 4
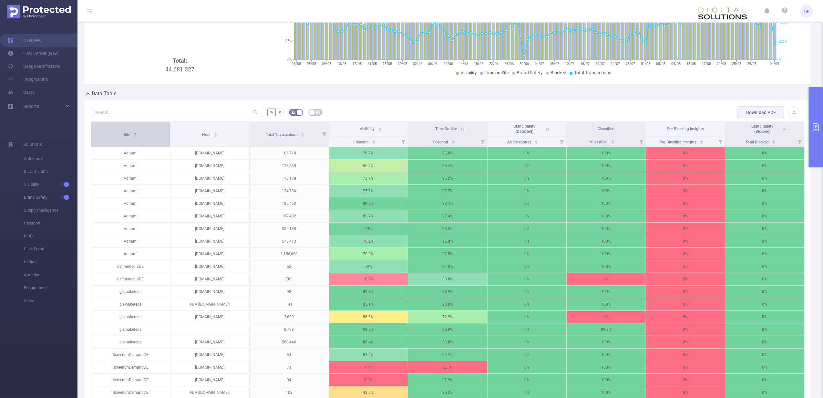
scroll to position [129, 0]
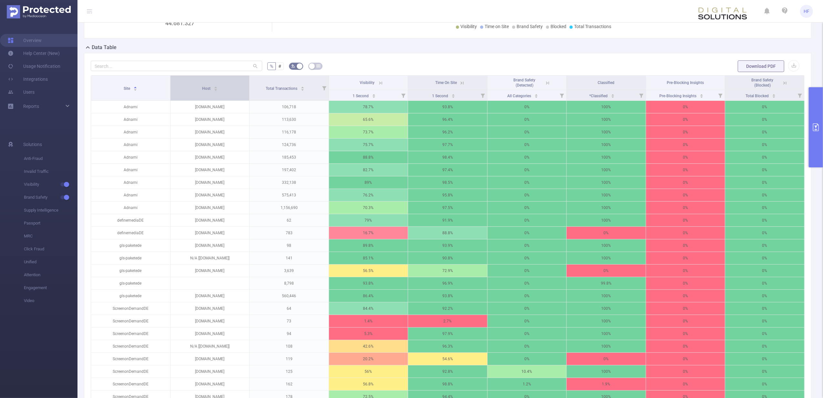
drag, startPoint x: 225, startPoint y: 97, endPoint x: 220, endPoint y: 94, distance: 6.1
click at [218, 91] on div "Host" at bounding box center [210, 88] width 16 height 6
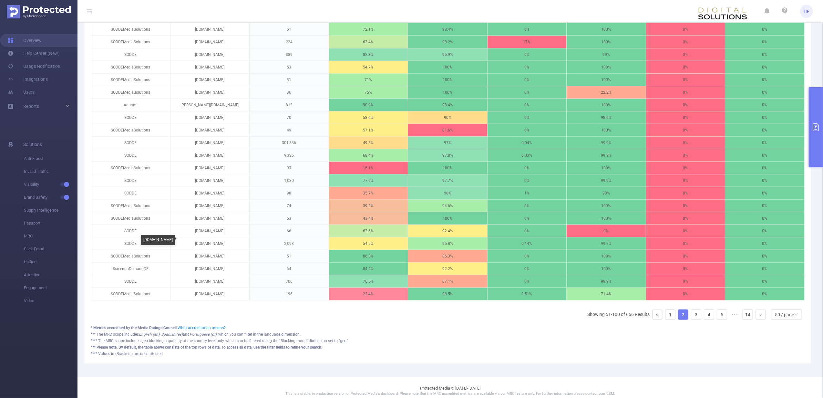
scroll to position [560, 0]
click at [691, 319] on link "3" at bounding box center [696, 314] width 10 height 10
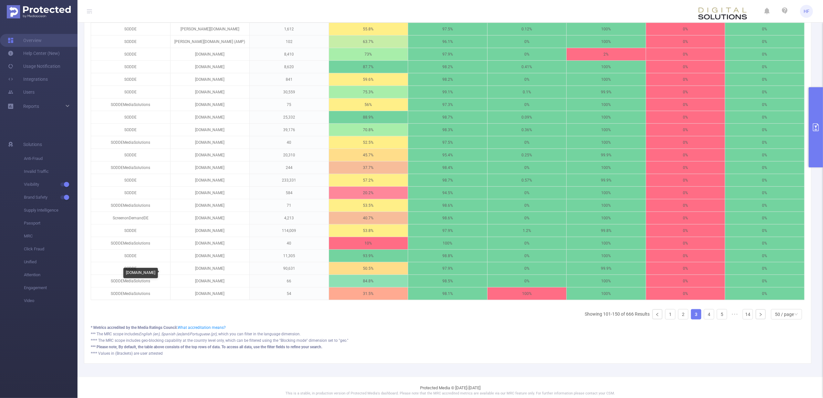
drag, startPoint x: 373, startPoint y: 273, endPoint x: 164, endPoint y: 275, distance: 208.3
click at [164, 275] on body "HF Overview Help Center (New) Usage Notification Integrations Users Reports Sol…" at bounding box center [411, 199] width 823 height 398
click at [438, 350] on div "*** Please note, By default, the table above consists of the top rows of data. …" at bounding box center [448, 347] width 714 height 6
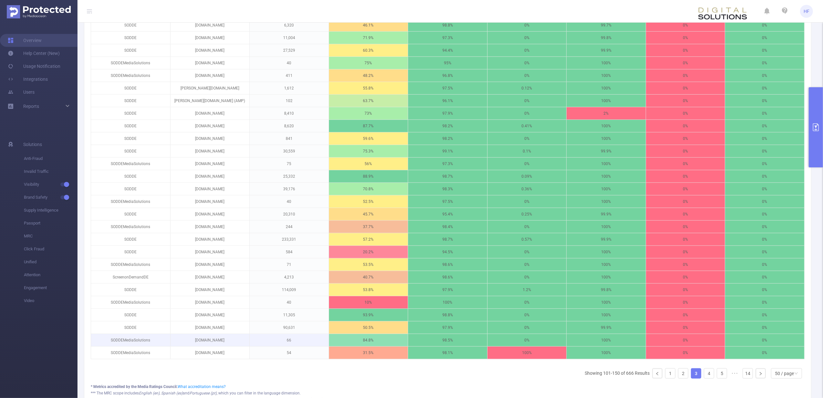
scroll to position [579, 0]
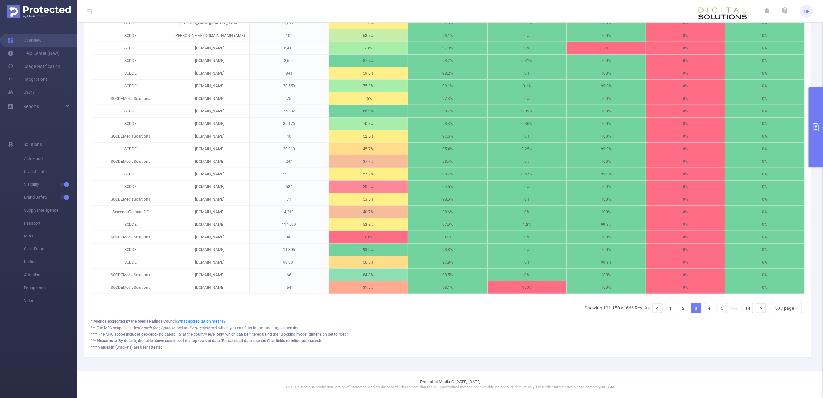
click at [704, 309] on link "4" at bounding box center [709, 308] width 10 height 10
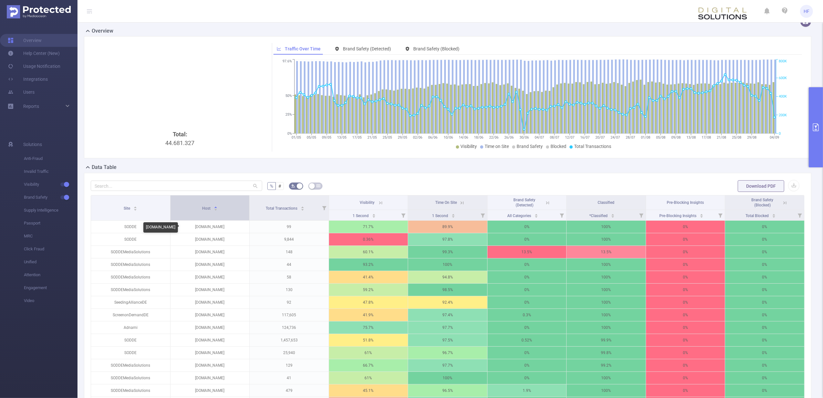
scroll to position [0, 0]
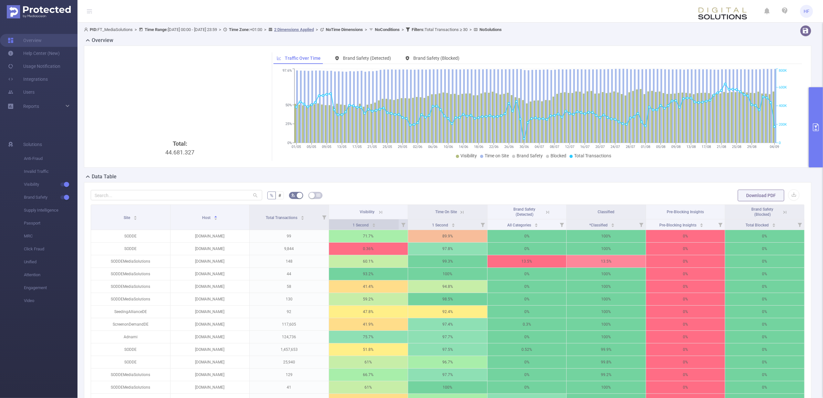
click at [369, 227] on div "1 Second" at bounding box center [364, 224] width 23 height 6
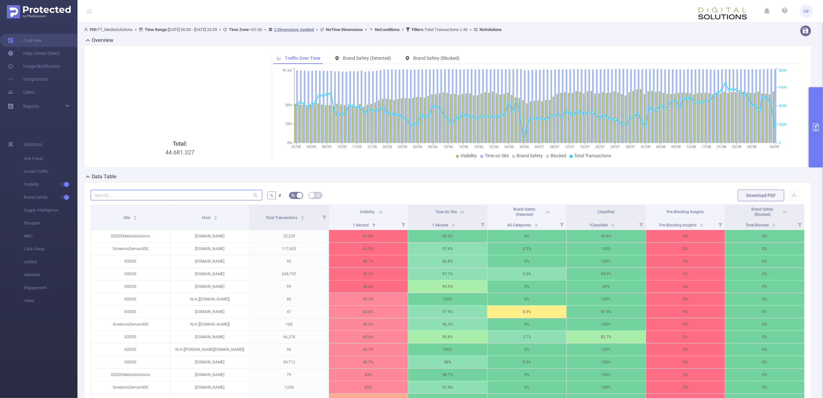
click at [173, 194] on input "text" at bounding box center [176, 195] width 171 height 10
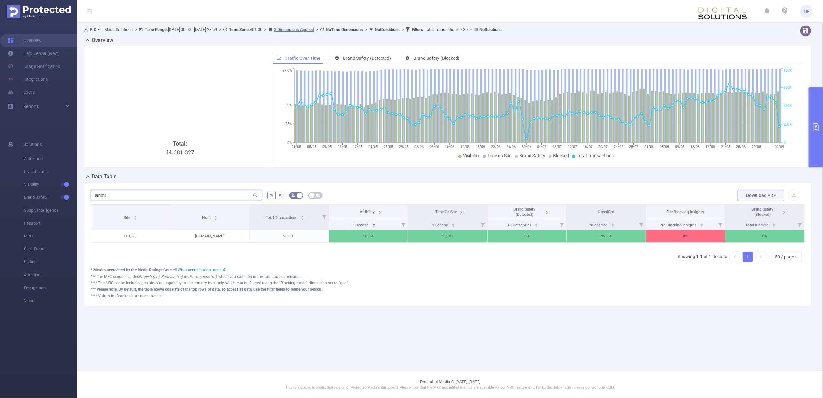
drag, startPoint x: 118, startPoint y: 195, endPoint x: -20, endPoint y: 185, distance: 138.6
click at [0, 185] on html "HF Overview Help Center (New) Usage Notification Integrations Users Reports Sol…" at bounding box center [411, 199] width 823 height 398
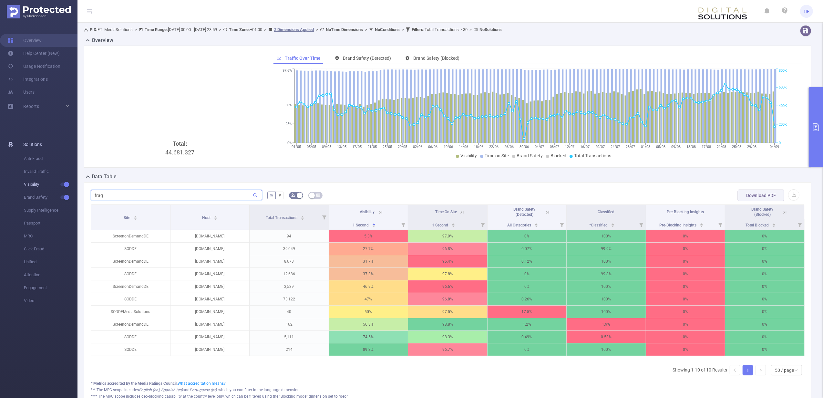
drag, startPoint x: 215, startPoint y: 194, endPoint x: 18, endPoint y: 182, distance: 197.0
click at [18, 182] on section "Overview Help Center (New) Usage Notification Integrations Users Reports Soluti…" at bounding box center [411, 199] width 823 height 398
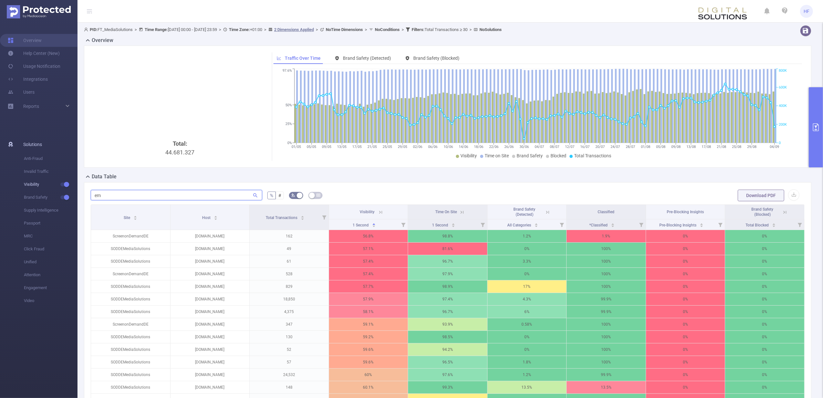
type input "e"
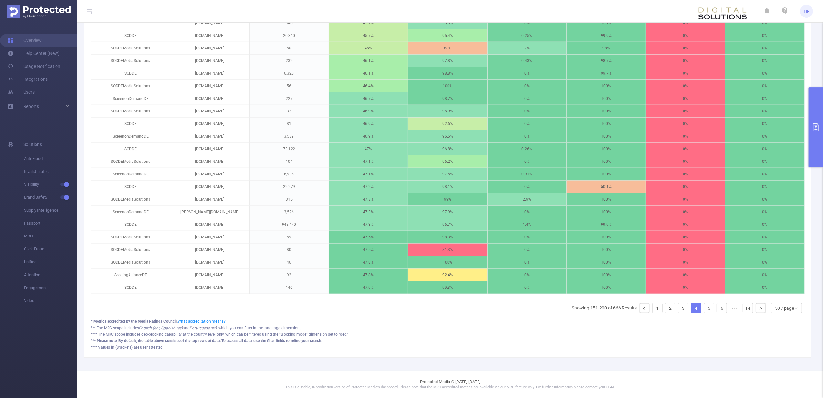
scroll to position [579, 0]
click at [653, 309] on link "1" at bounding box center [658, 308] width 10 height 10
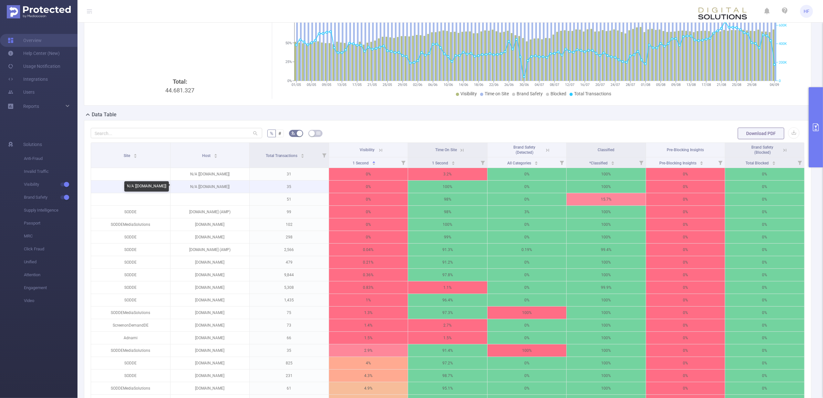
scroll to position [19, 0]
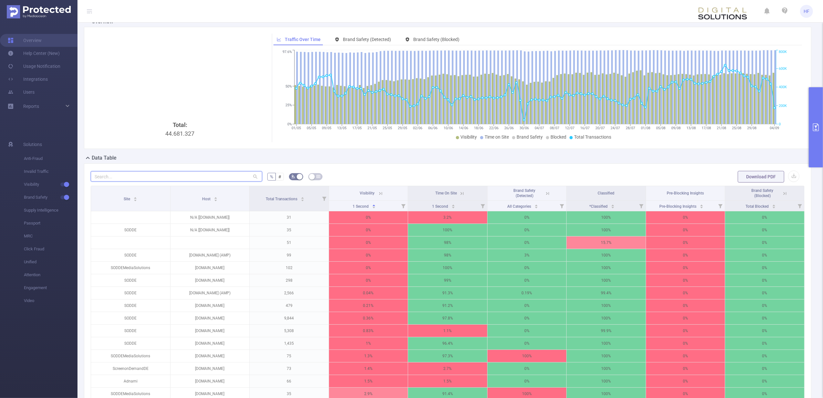
click at [170, 179] on input "text" at bounding box center [176, 176] width 171 height 10
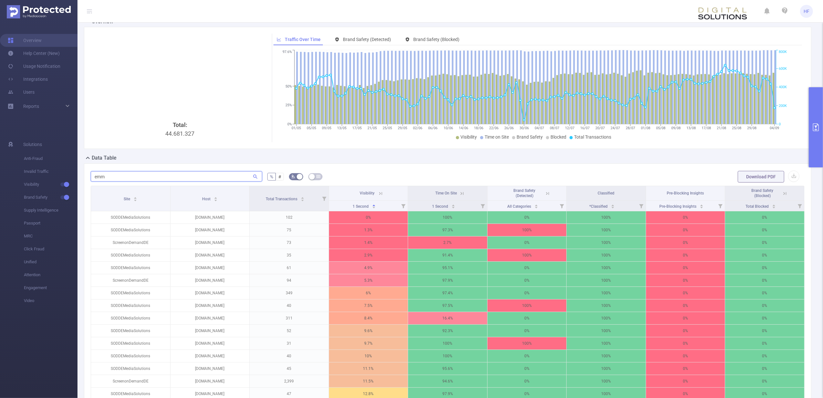
scroll to position [0, 0]
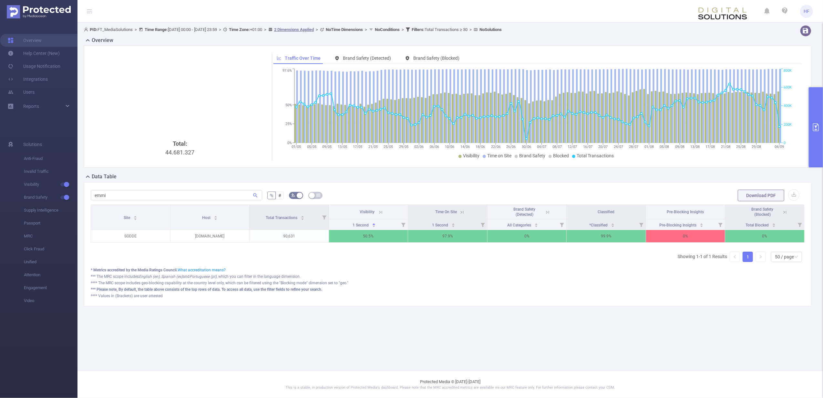
drag, startPoint x: 643, startPoint y: 15, endPoint x: 576, endPoint y: 13, distance: 66.2
drag, startPoint x: 576, startPoint y: 13, endPoint x: 615, endPoint y: 299, distance: 288.4
click at [614, 299] on div "**** Values in (Brackets) are user attested" at bounding box center [448, 296] width 714 height 6
click at [182, 193] on input "emmi" at bounding box center [176, 195] width 171 height 10
click at [181, 193] on input "emmi" at bounding box center [176, 195] width 171 height 10
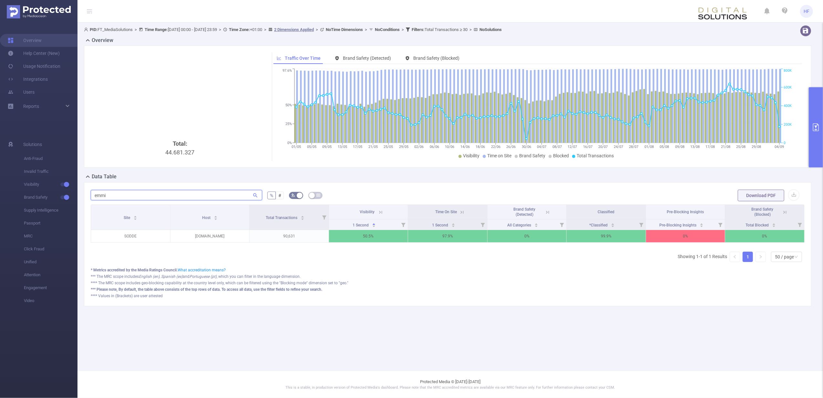
click at [181, 193] on input "emmi" at bounding box center [176, 195] width 171 height 10
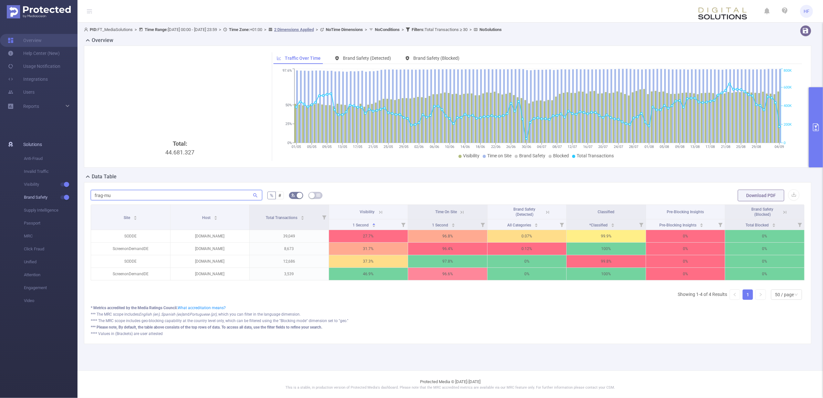
drag, startPoint x: 149, startPoint y: 194, endPoint x: 74, endPoint y: 192, distance: 75.6
click at [74, 192] on section "Overview Help Center (New) Usage Notification Integrations Users Reports Soluti…" at bounding box center [411, 199] width 823 height 398
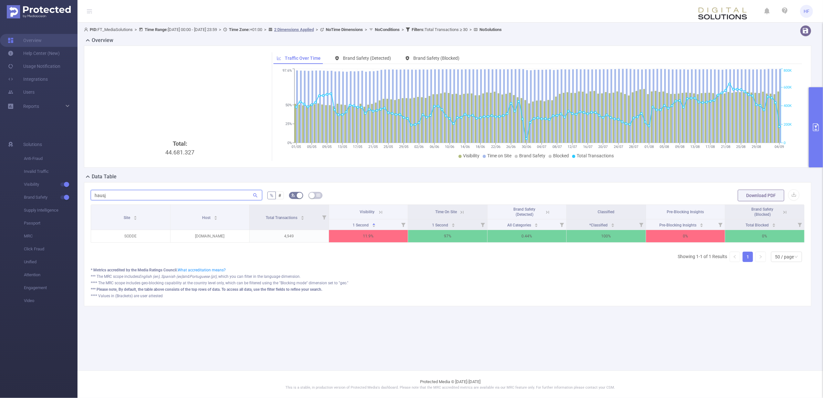
type input "hausj"
click at [203, 83] on div "Total: 44.681.327" at bounding box center [180, 106] width 179 height 109
click at [823, 122] on button "primary" at bounding box center [816, 127] width 14 height 80
